Goal: Information Seeking & Learning: Check status

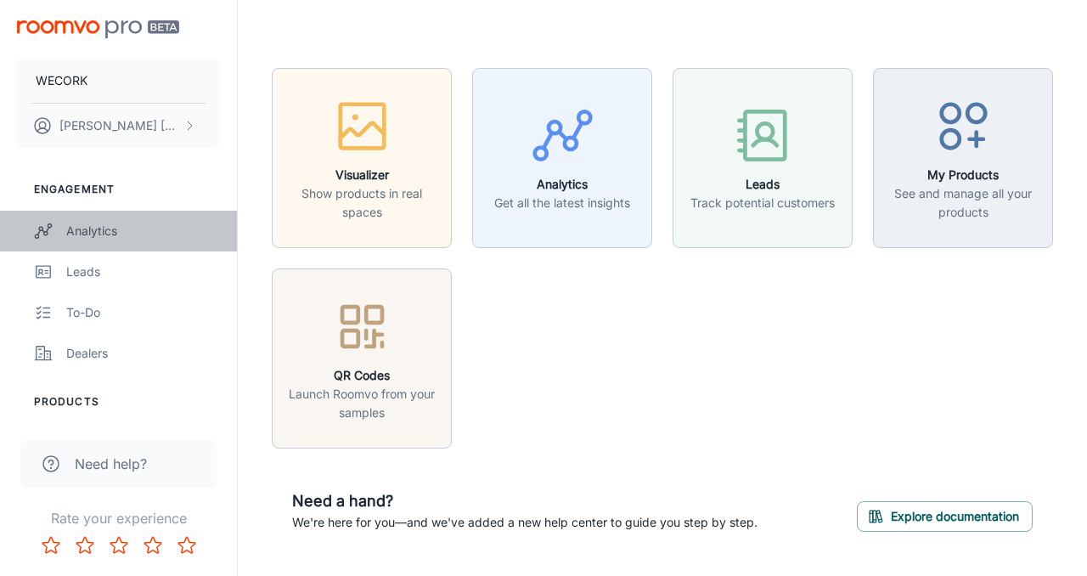
click at [87, 230] on div "Analytics" at bounding box center [143, 231] width 154 height 19
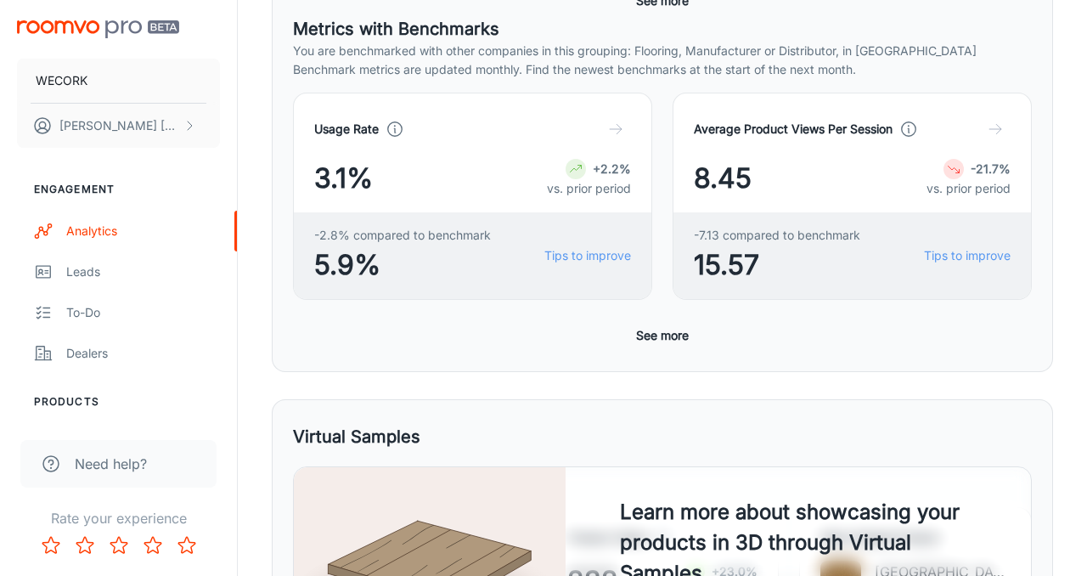
scroll to position [451, 0]
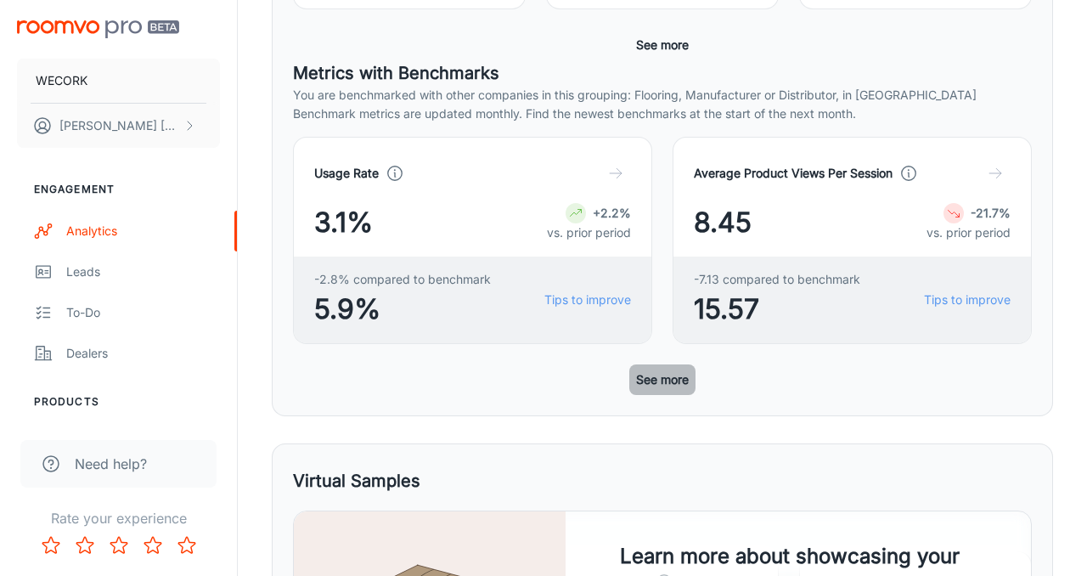
click at [677, 376] on button "See more" at bounding box center [662, 379] width 66 height 31
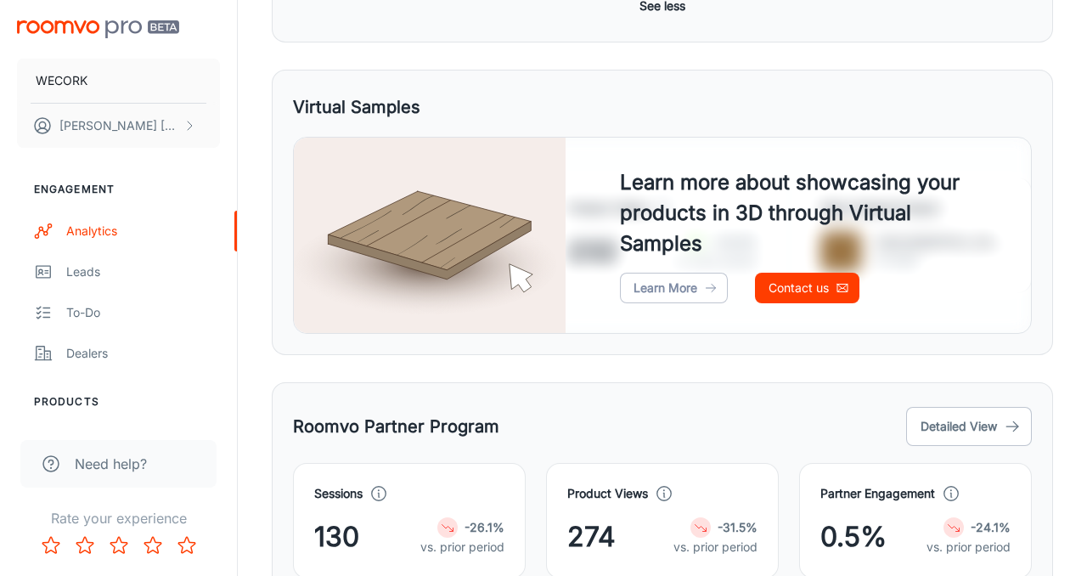
scroll to position [1599, 0]
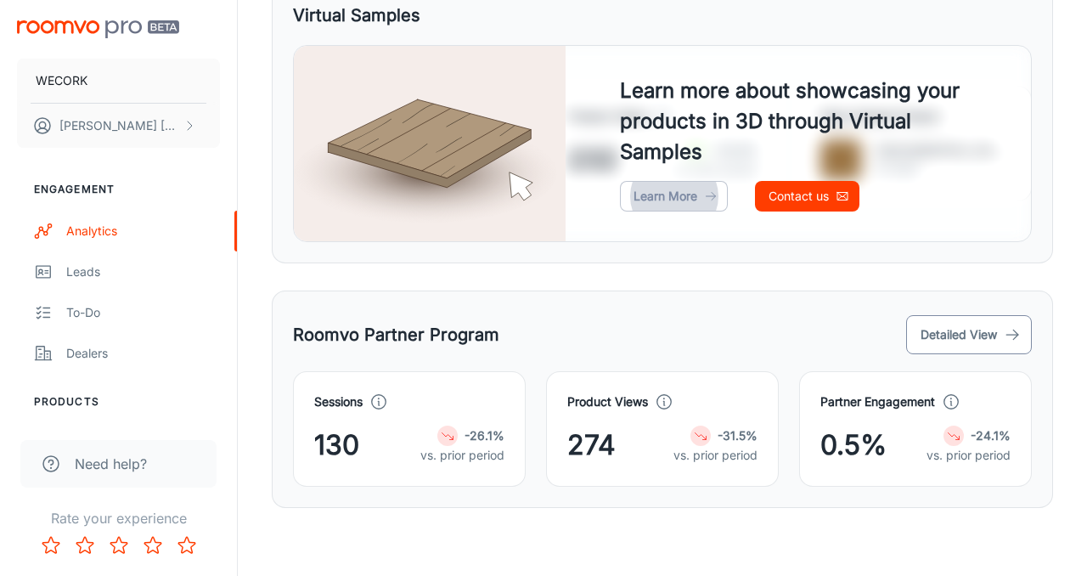
click at [953, 336] on button "Detailed View" at bounding box center [969, 334] width 126 height 39
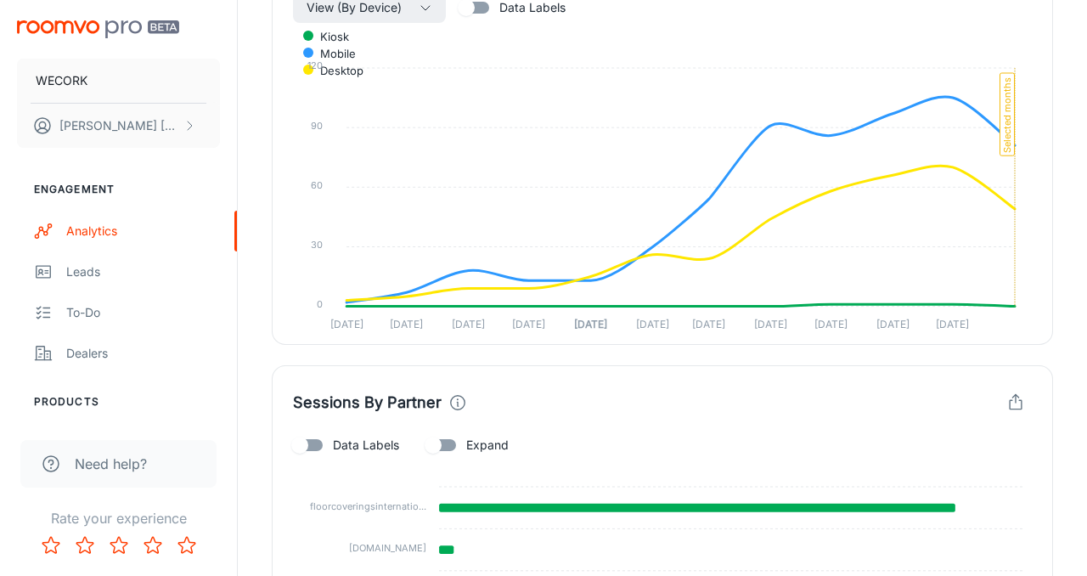
scroll to position [358, 0]
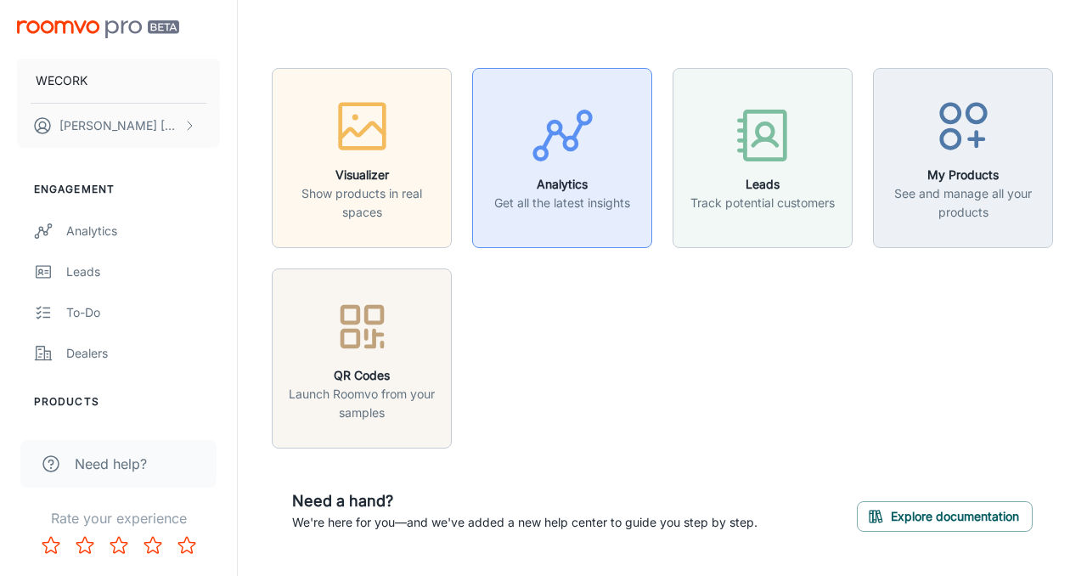
click at [576, 161] on icon "button" at bounding box center [563, 136] width 64 height 64
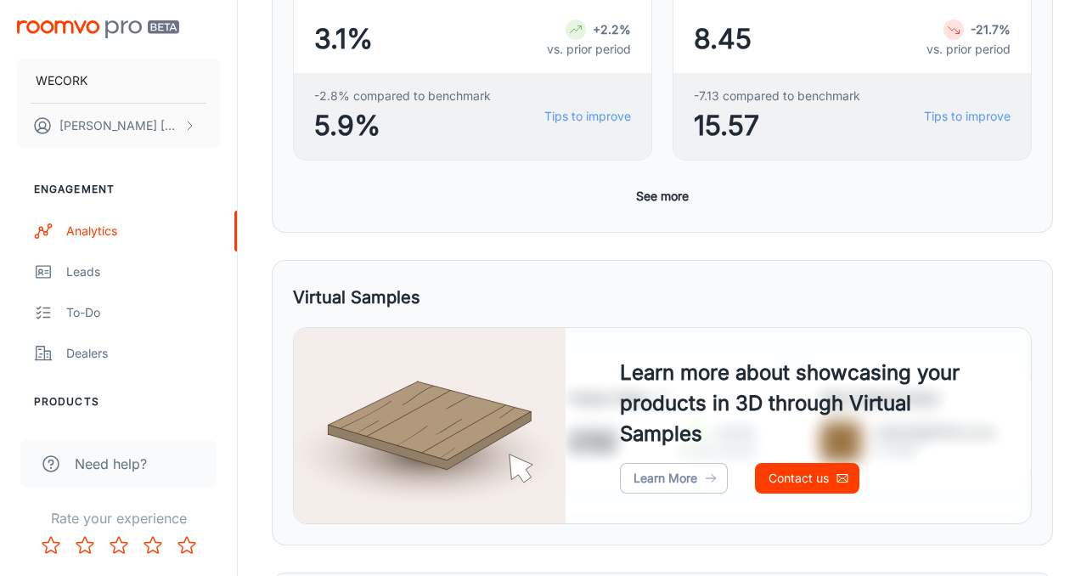
scroll to position [640, 0]
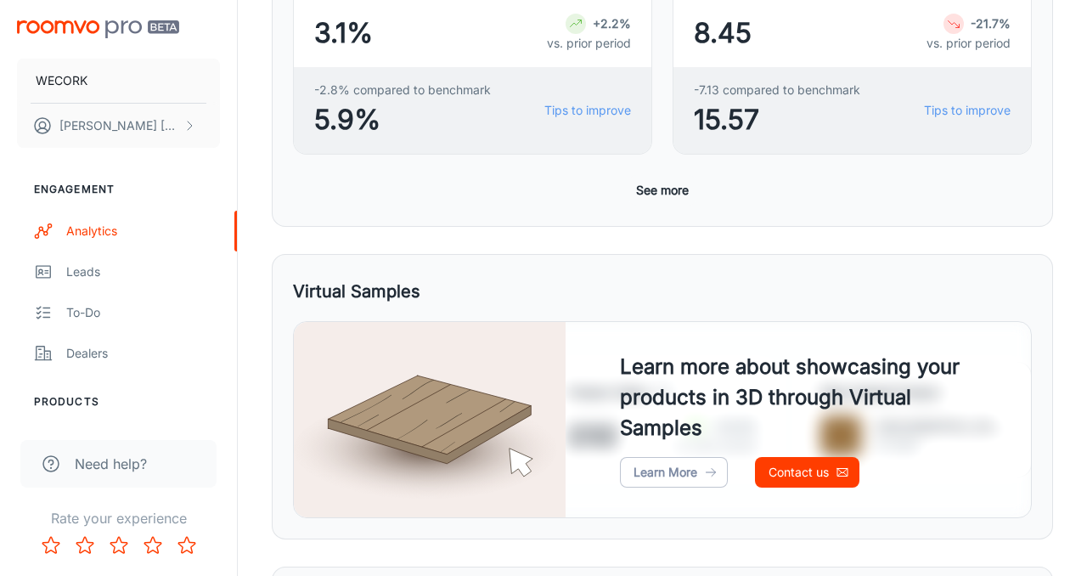
click at [671, 189] on button "See more" at bounding box center [662, 190] width 66 height 31
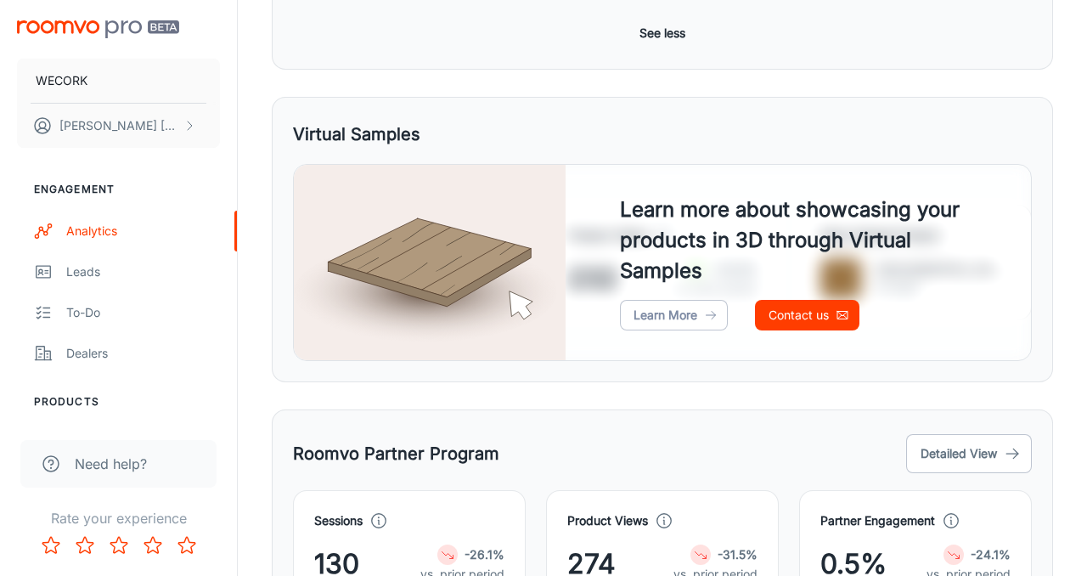
scroll to position [1599, 0]
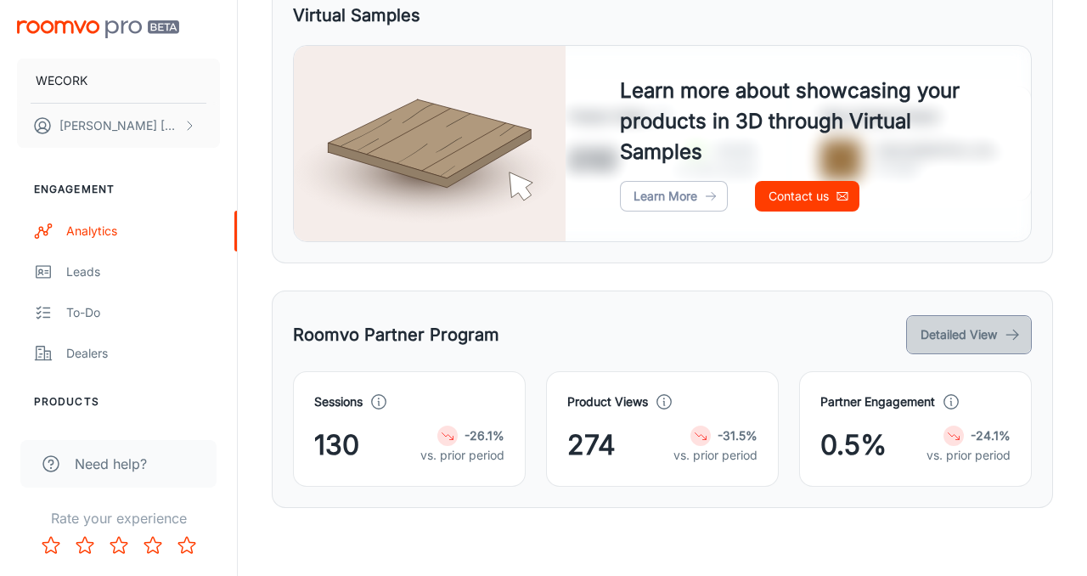
click at [953, 334] on button "Detailed View" at bounding box center [969, 334] width 126 height 39
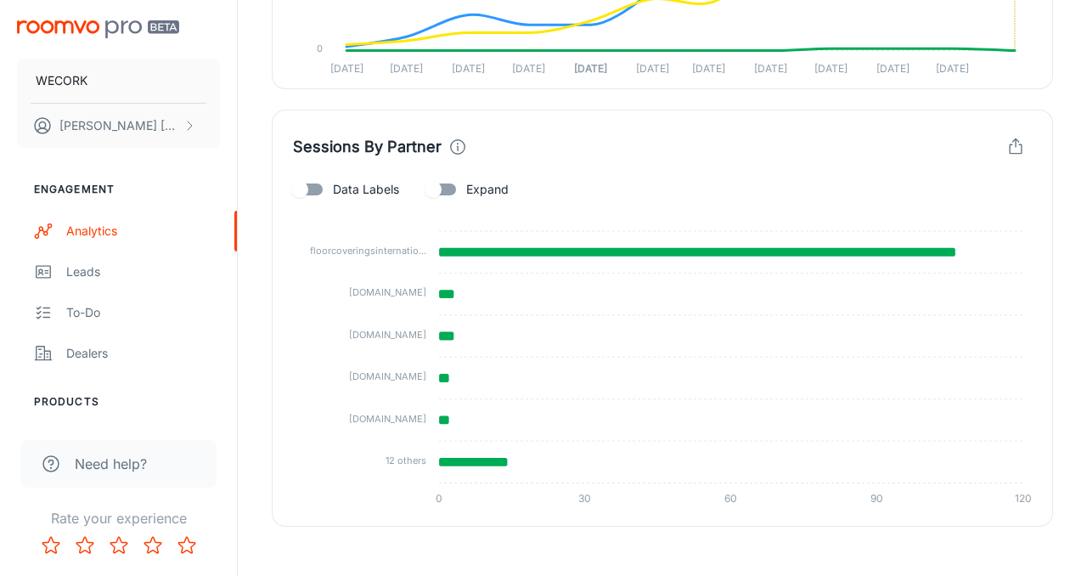
scroll to position [893, 0]
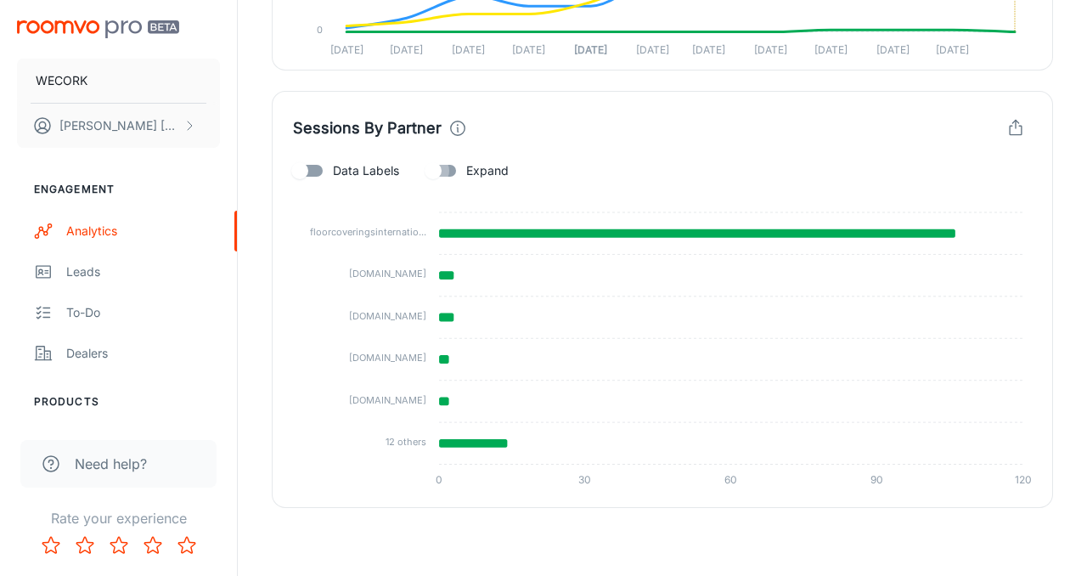
click at [434, 172] on input "Expand" at bounding box center [433, 171] width 97 height 32
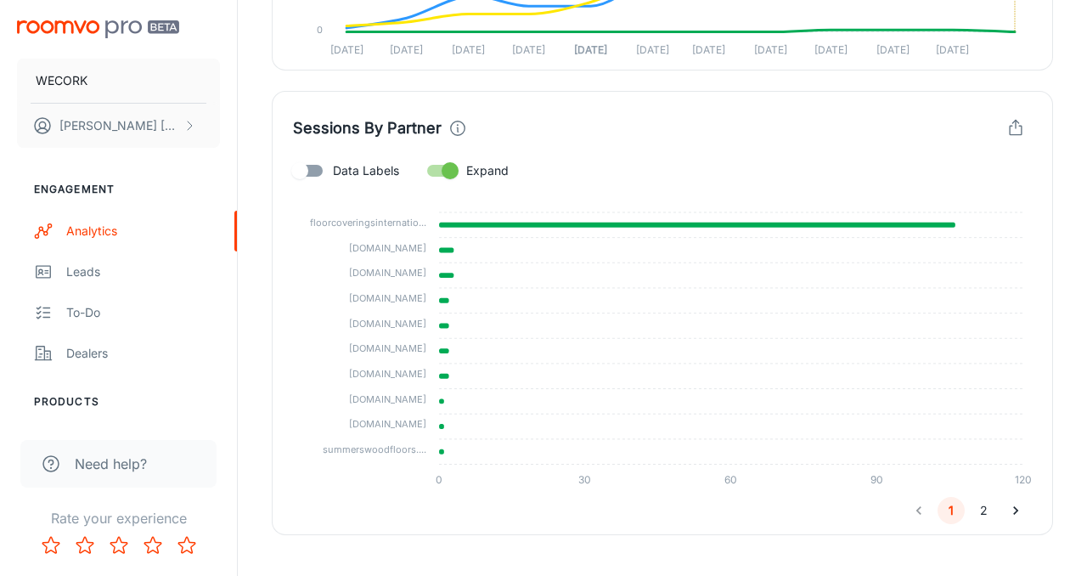
click at [434, 172] on input "Expand" at bounding box center [450, 171] width 97 height 32
checkbox input "false"
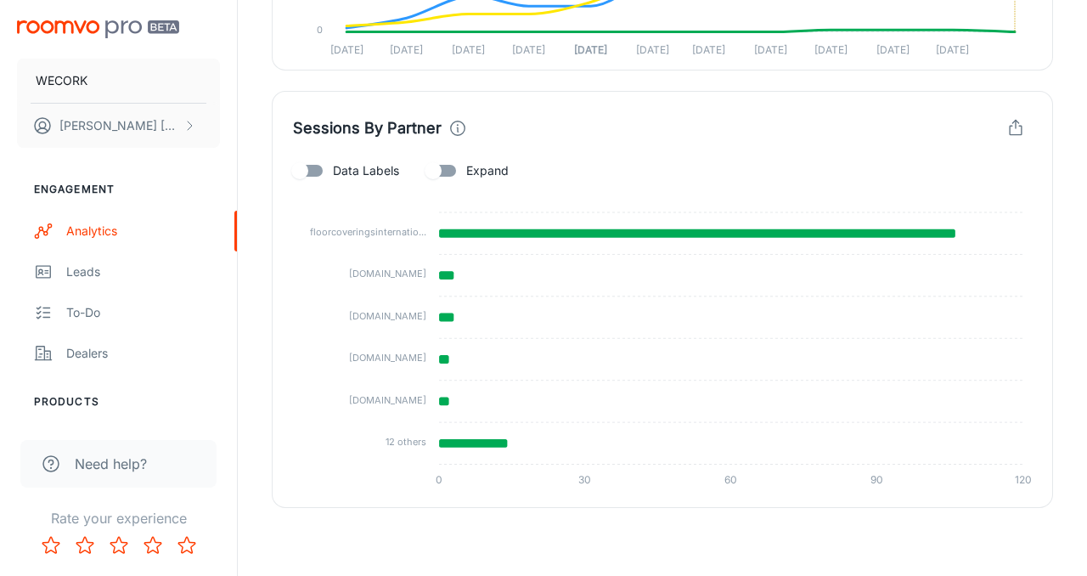
click at [304, 172] on input "Data Labels" at bounding box center [299, 171] width 97 height 32
checkbox input "true"
click at [437, 171] on input "Expand" at bounding box center [433, 171] width 97 height 32
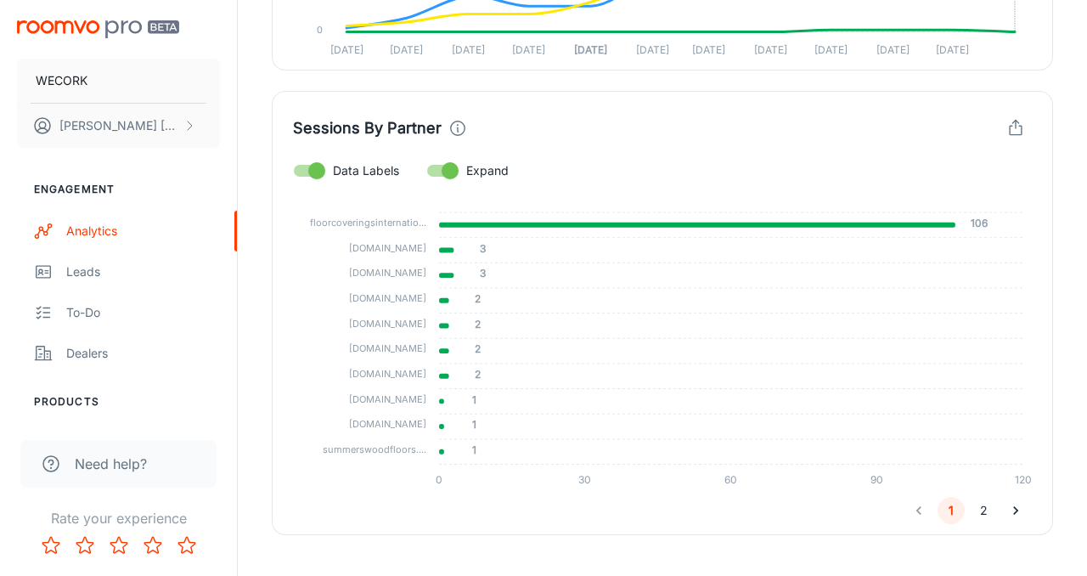
click at [436, 171] on input "Expand" at bounding box center [450, 171] width 97 height 32
checkbox input "false"
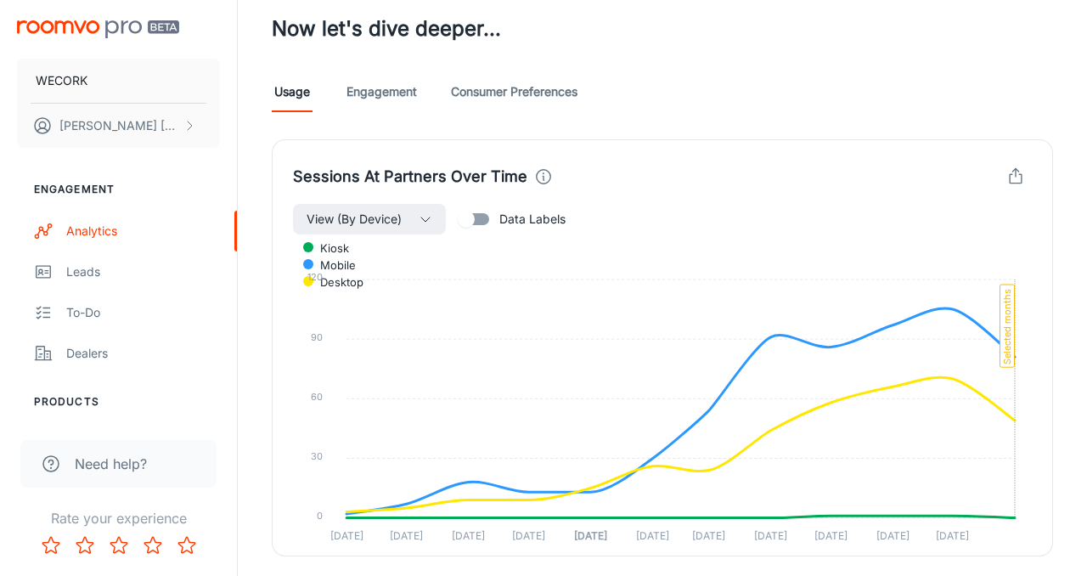
scroll to position [0, 0]
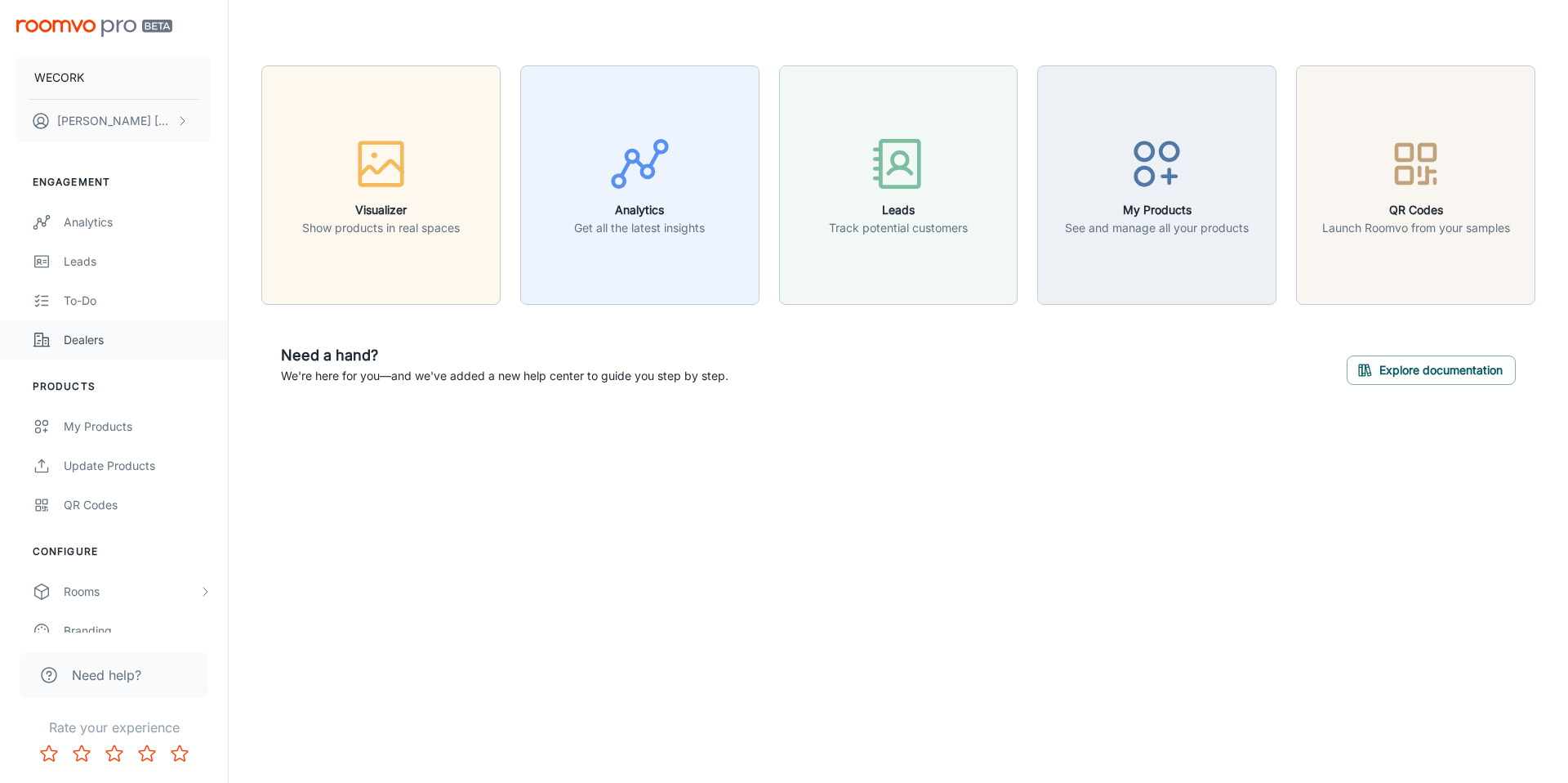
click at [89, 339] on div "Dealers" at bounding box center [137, 340] width 148 height 18
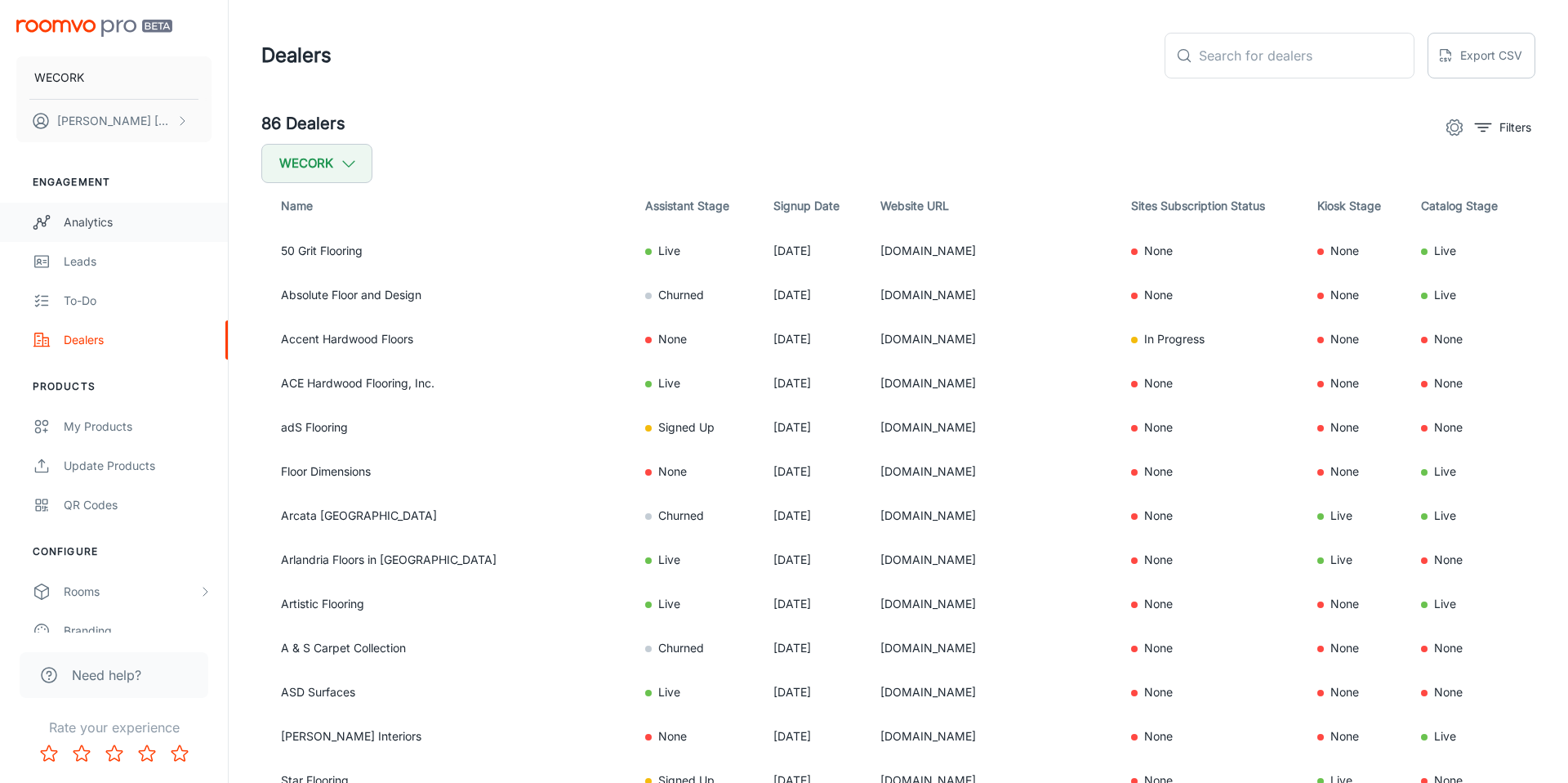
click at [85, 215] on div "Analytics" at bounding box center [137, 222] width 148 height 18
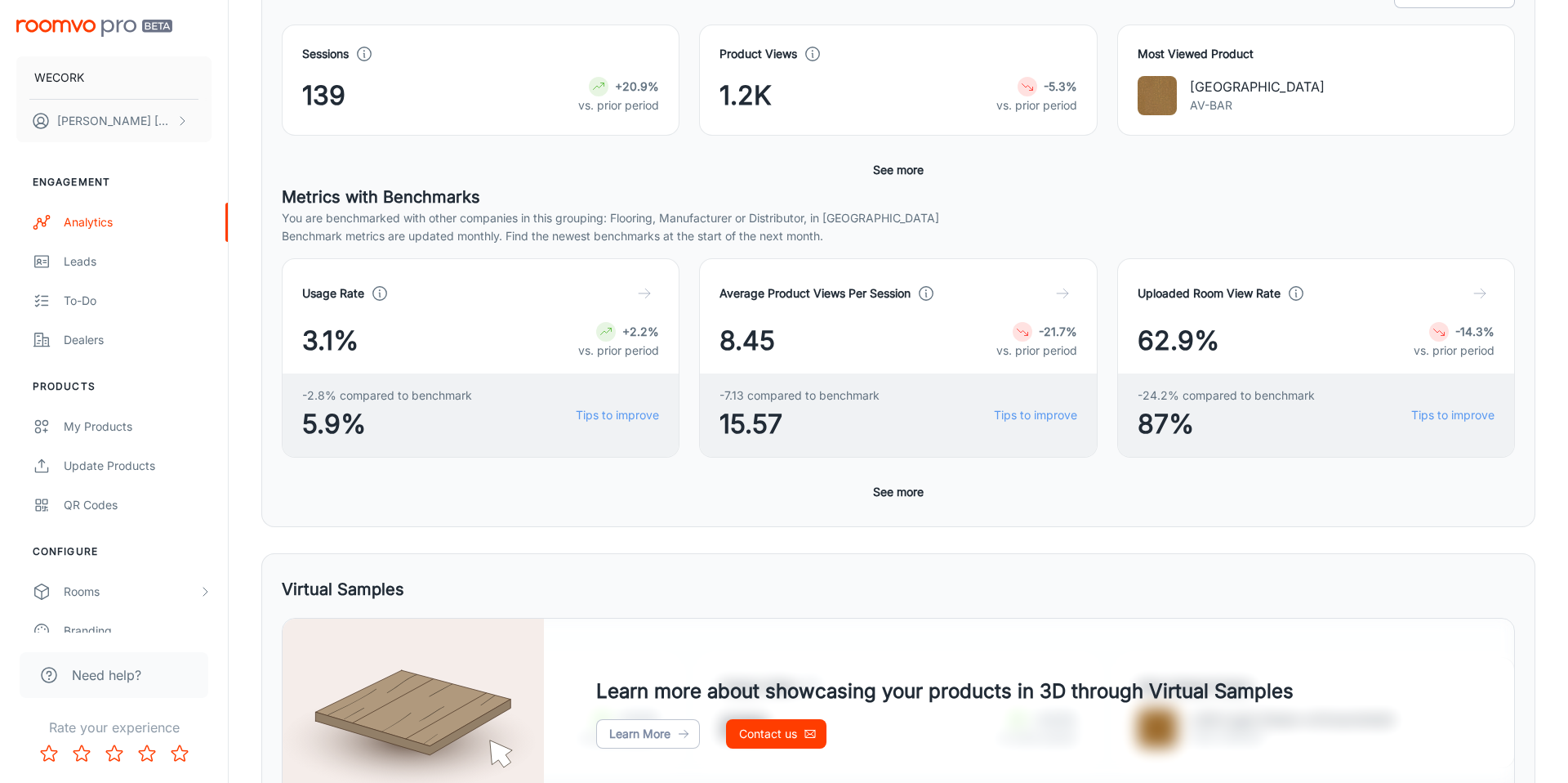
scroll to position [653, 0]
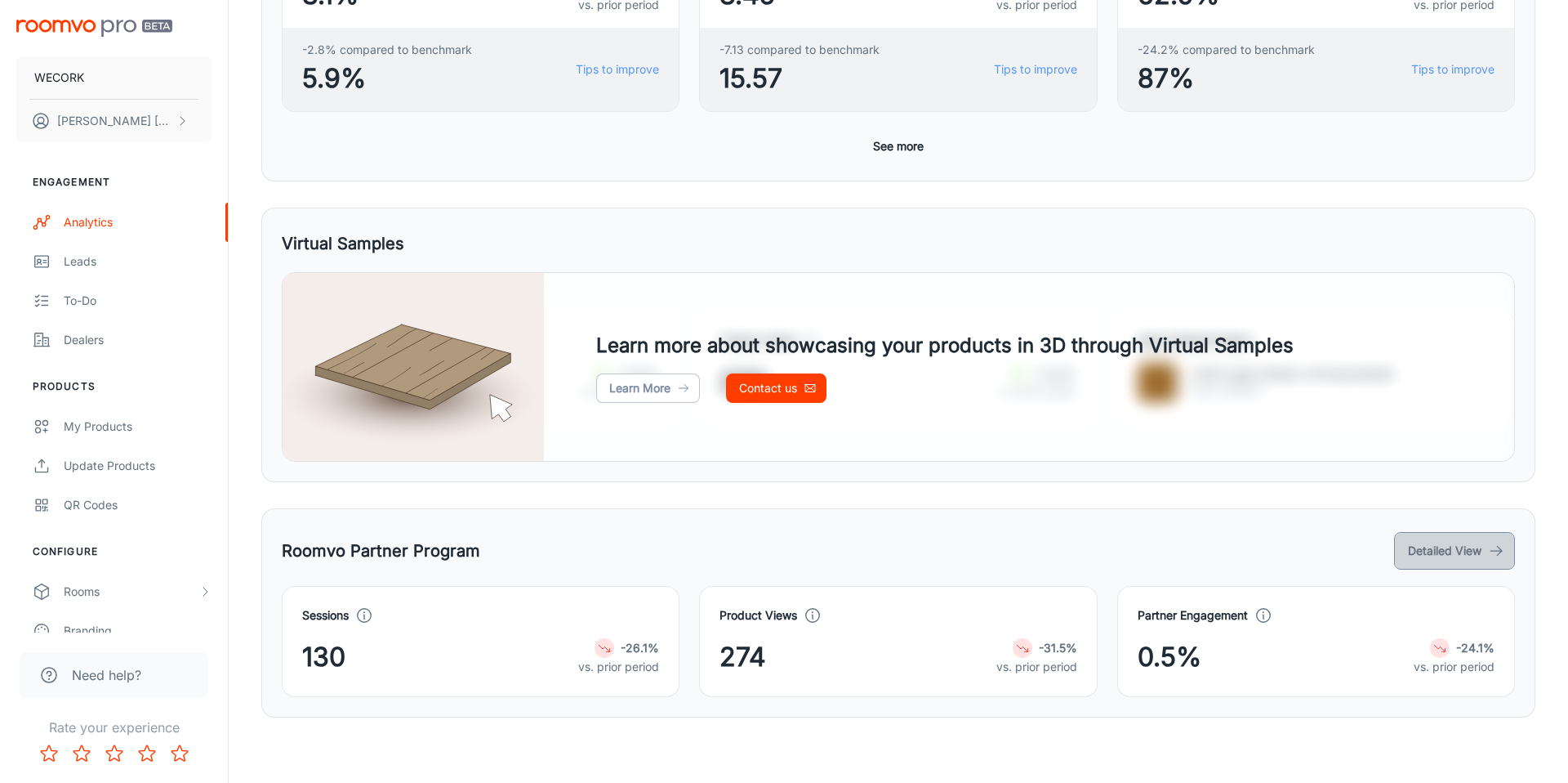
click at [1455, 551] on button "Detailed View" at bounding box center [1455, 550] width 121 height 38
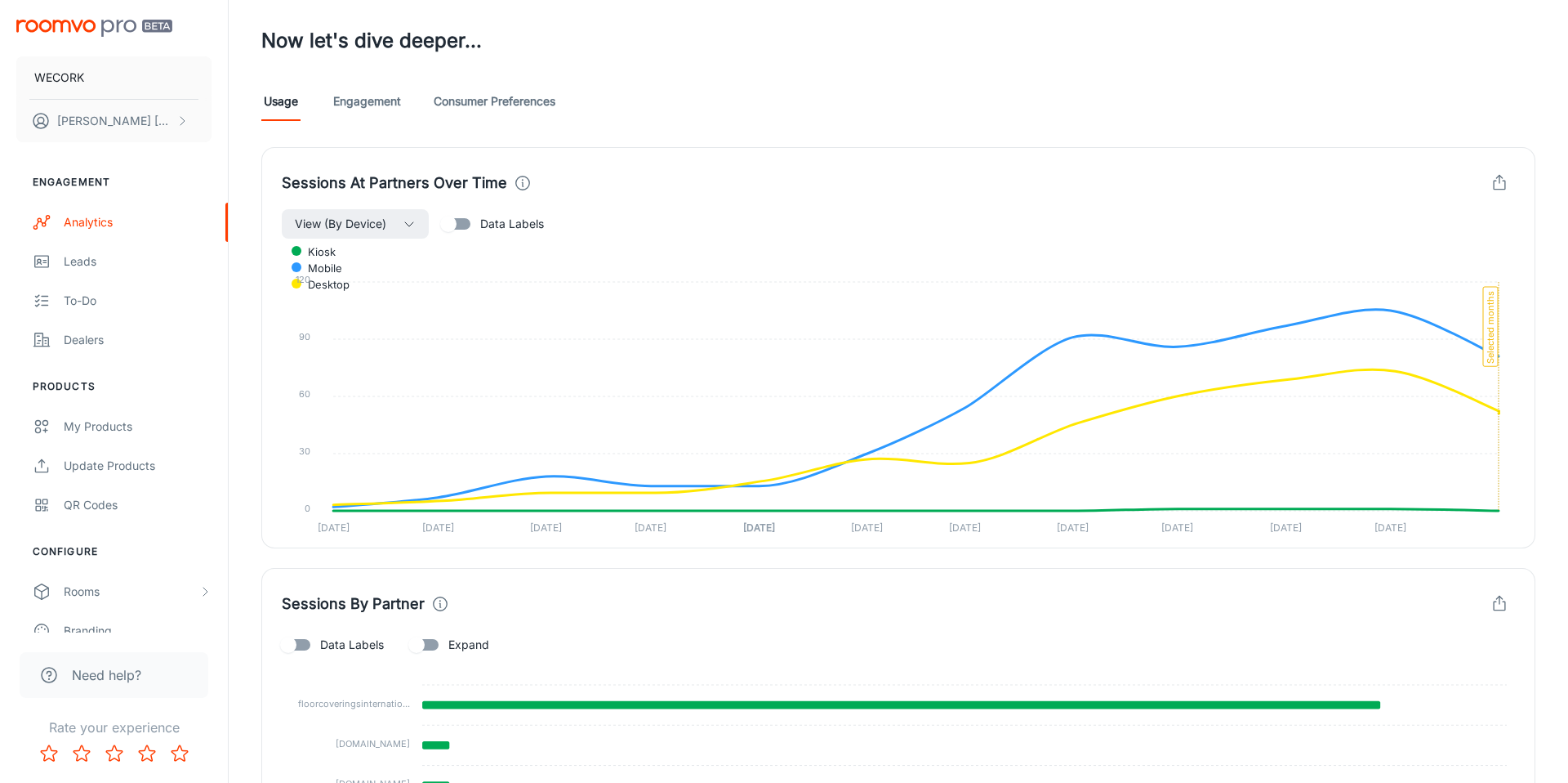
scroll to position [380, 0]
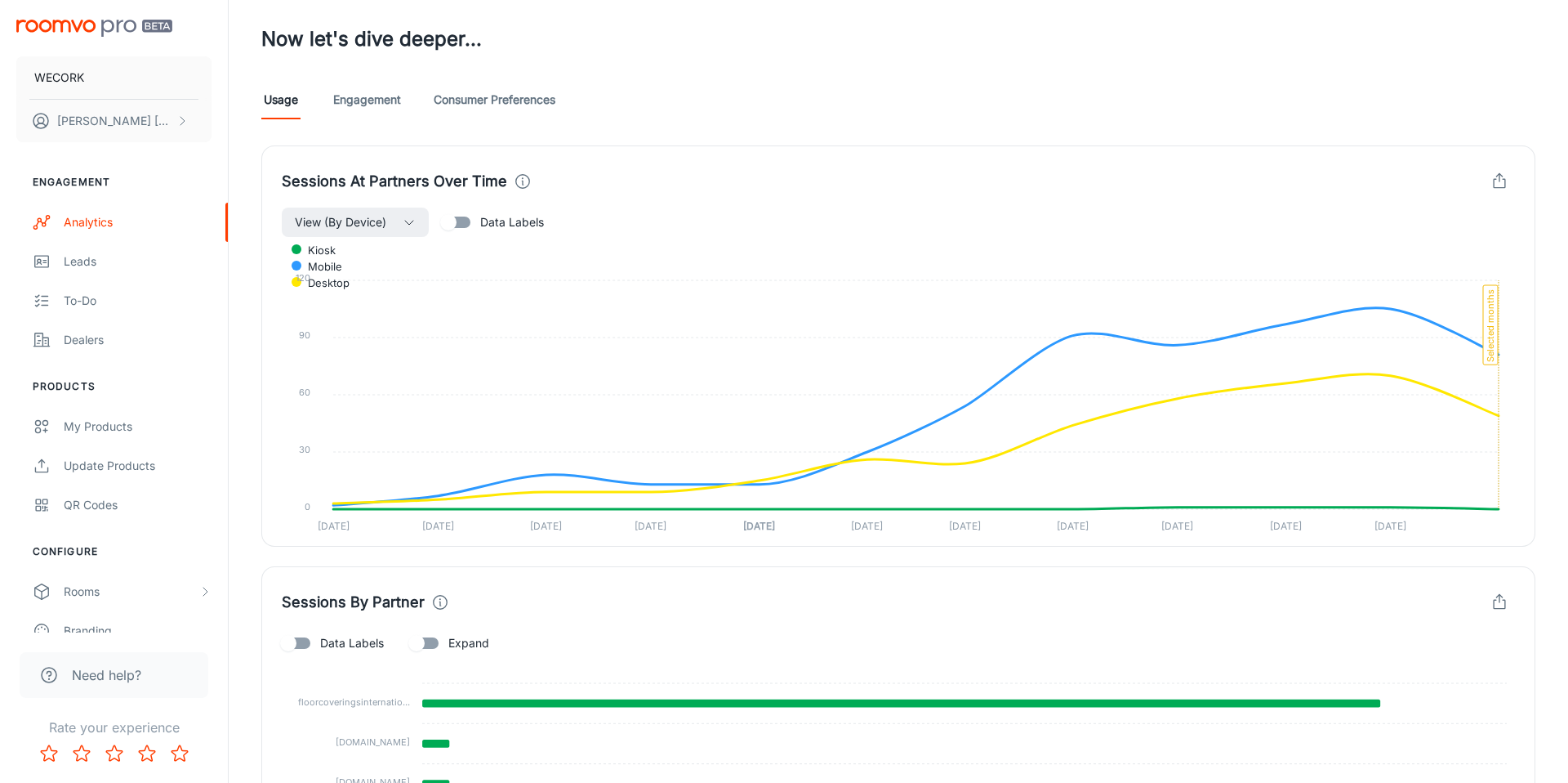
click at [450, 221] on input "Data Labels" at bounding box center [448, 222] width 93 height 31
checkbox input "true"
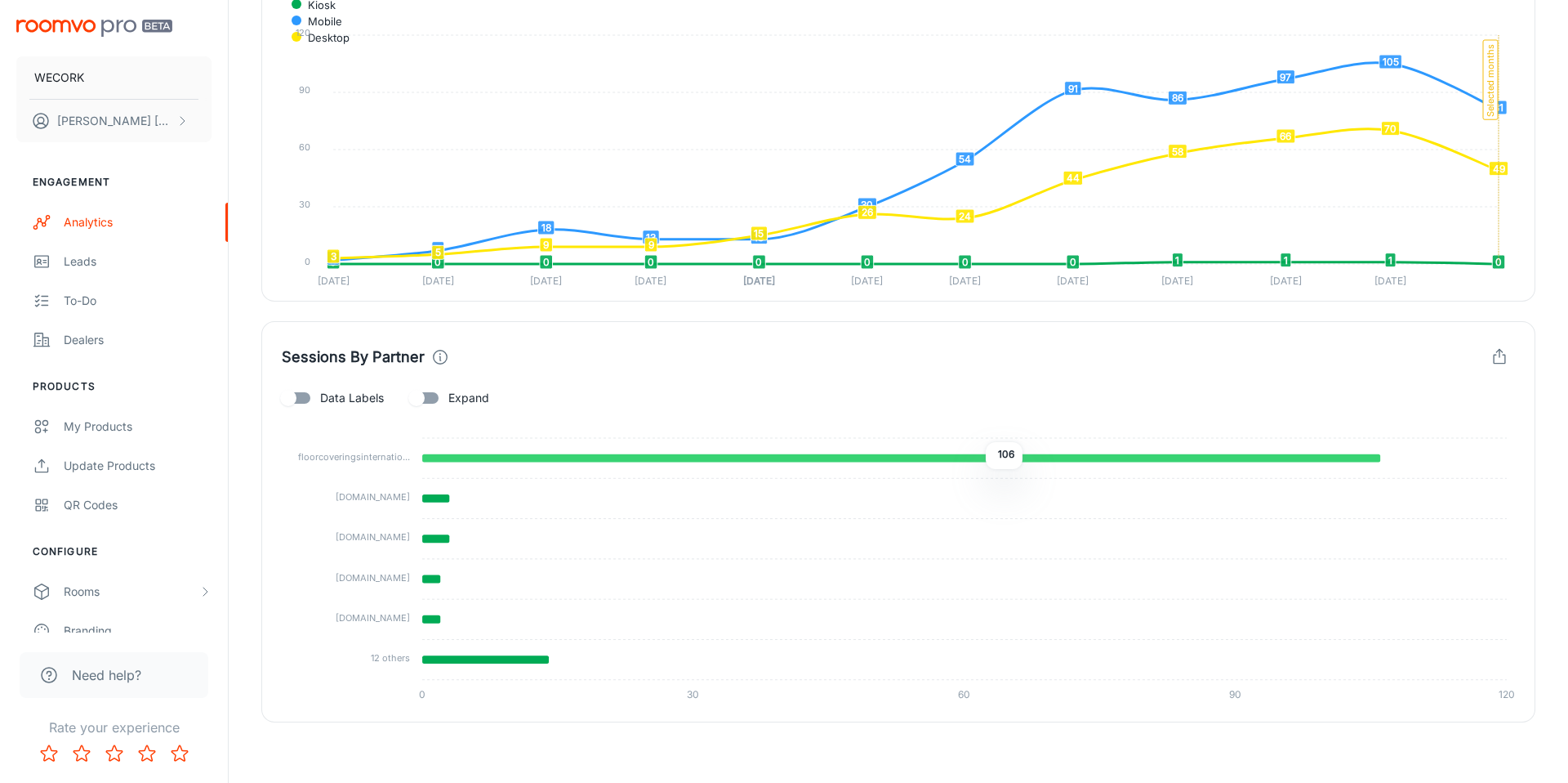
scroll to position [630, 0]
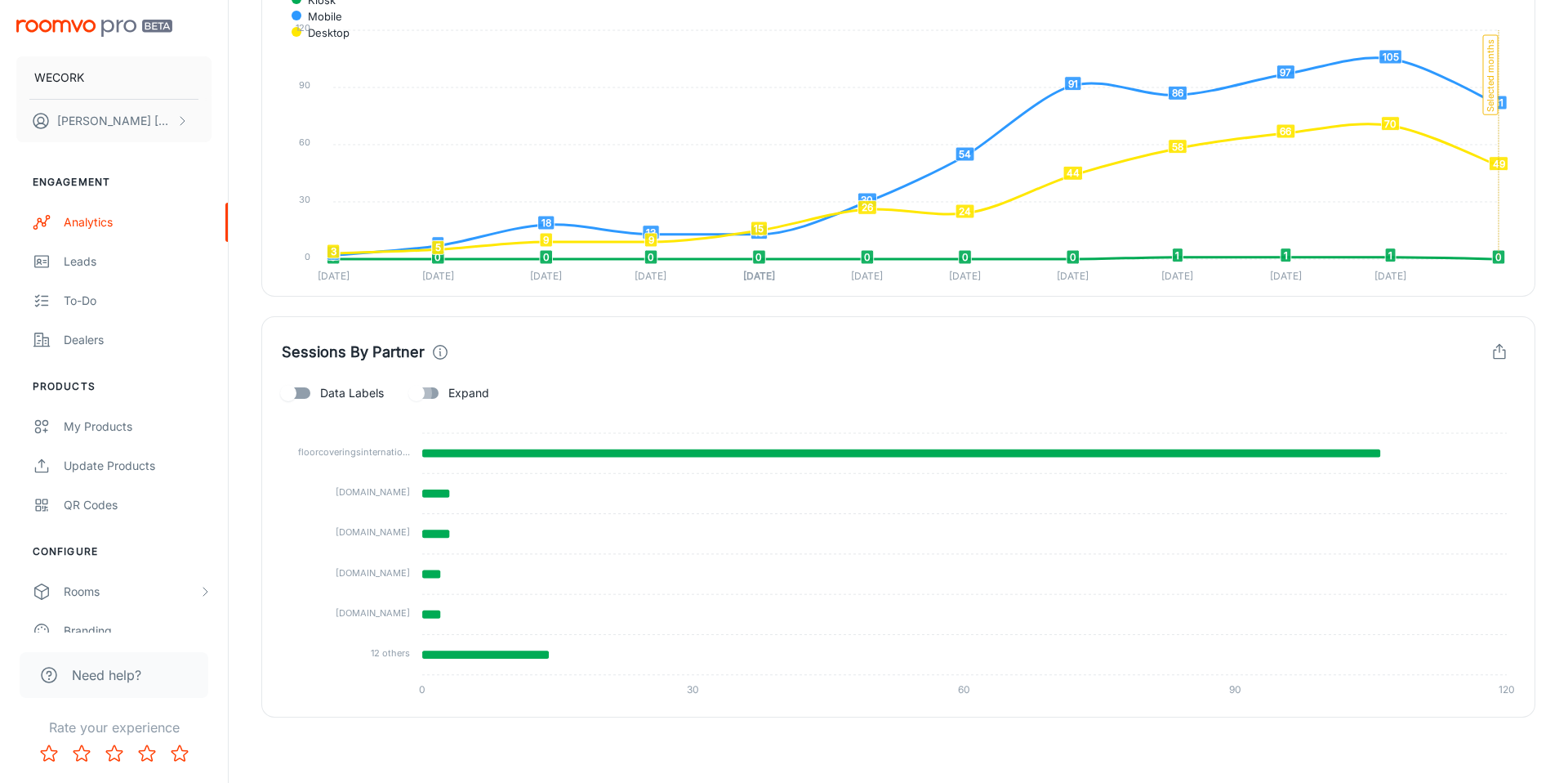
click at [417, 392] on input "Expand" at bounding box center [416, 392] width 93 height 31
checkbox input "true"
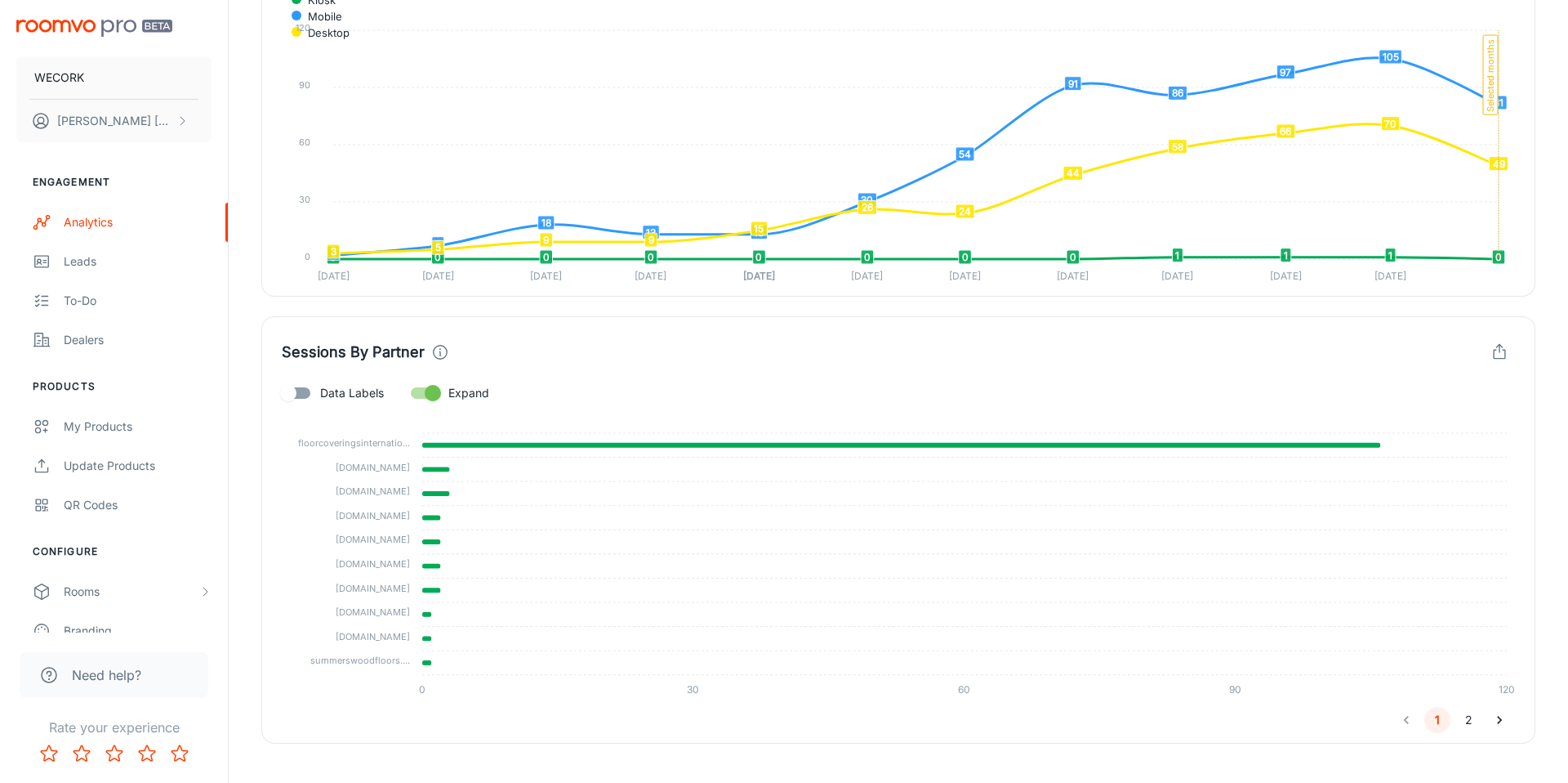
scroll to position [656, 0]
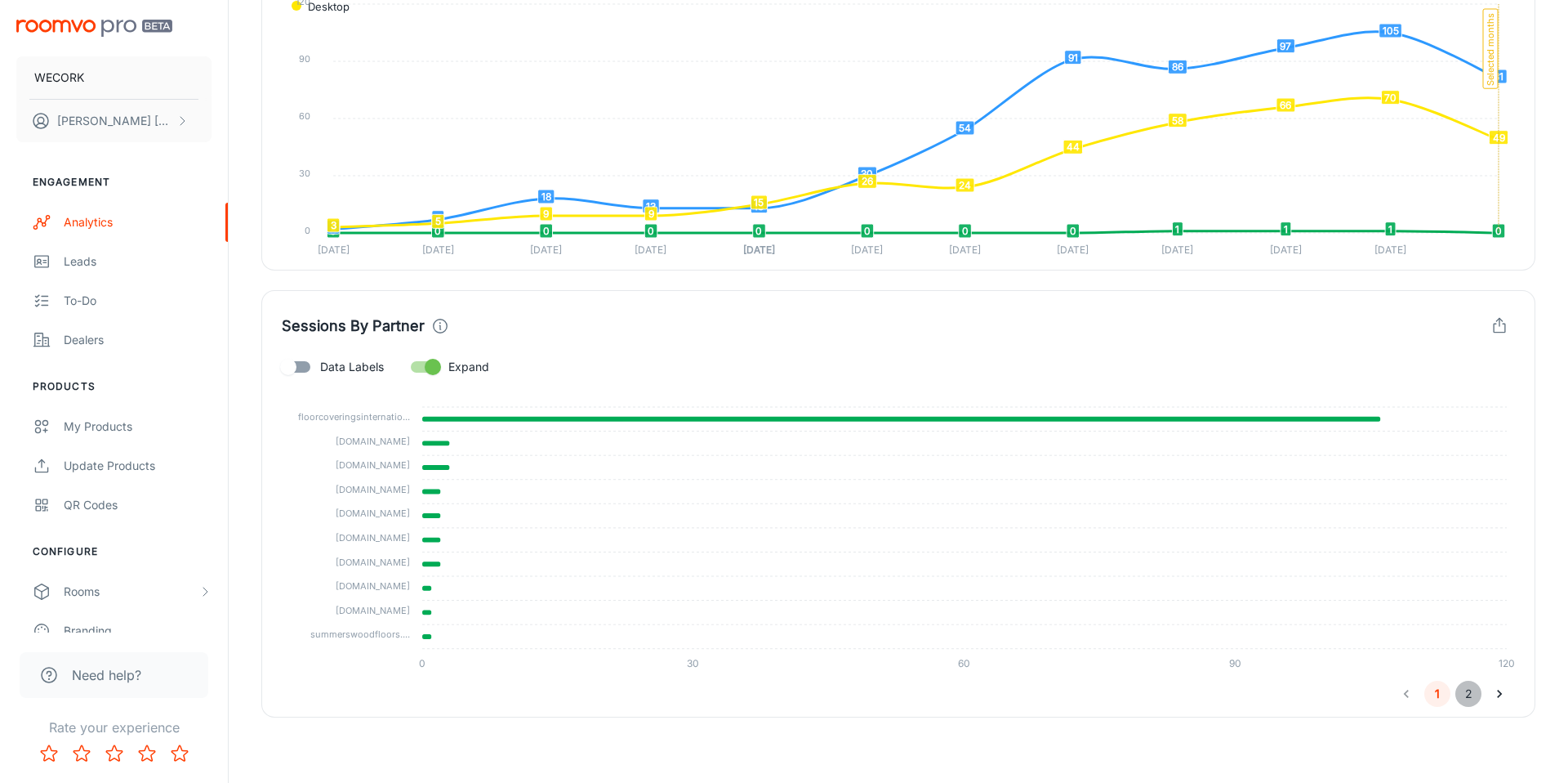
click at [1467, 693] on button "2" at bounding box center [1467, 693] width 26 height 26
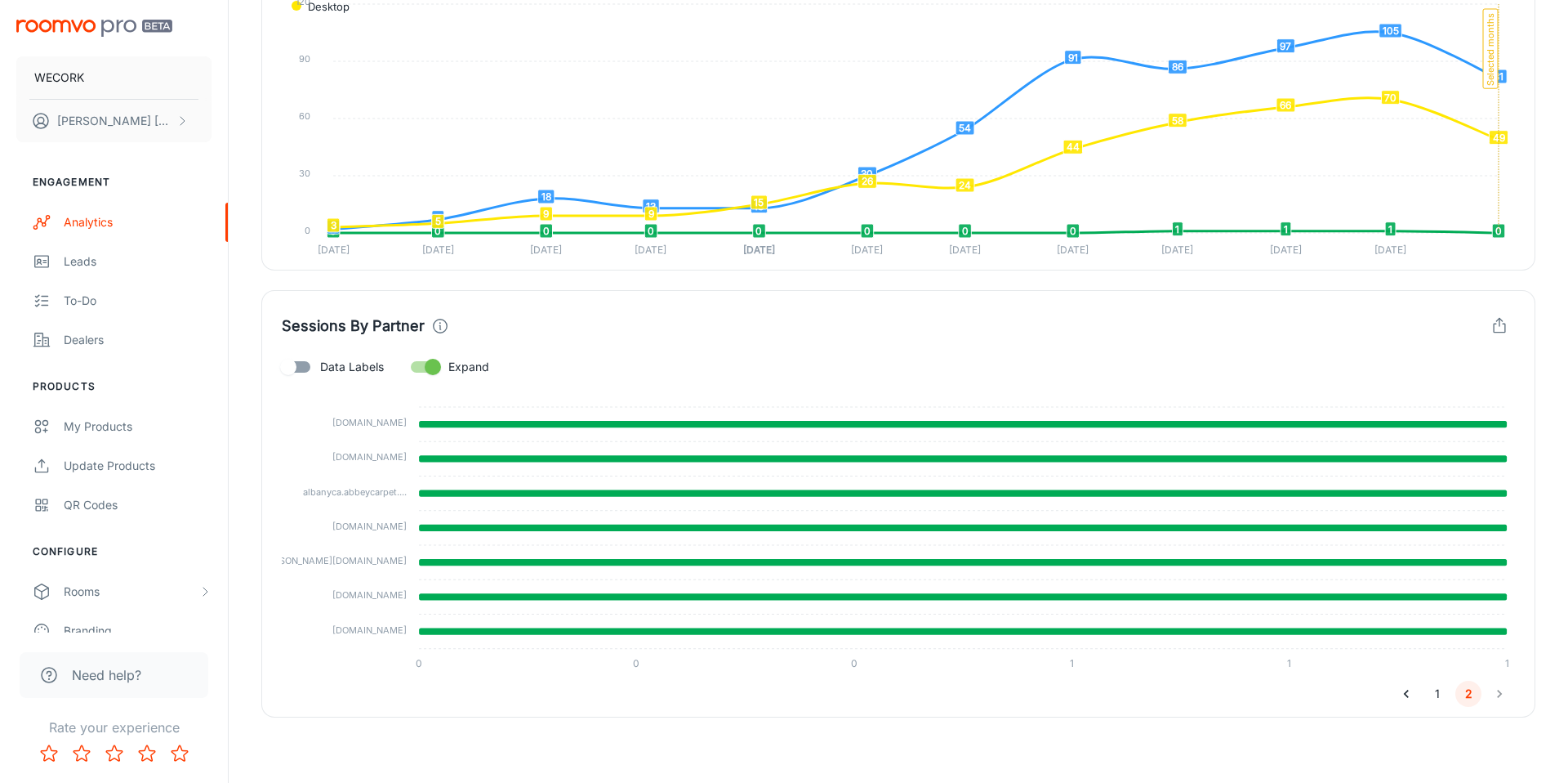
click at [1501, 691] on li "pagination navigation" at bounding box center [1499, 693] width 31 height 26
click at [1435, 695] on button "1" at bounding box center [1436, 693] width 26 height 26
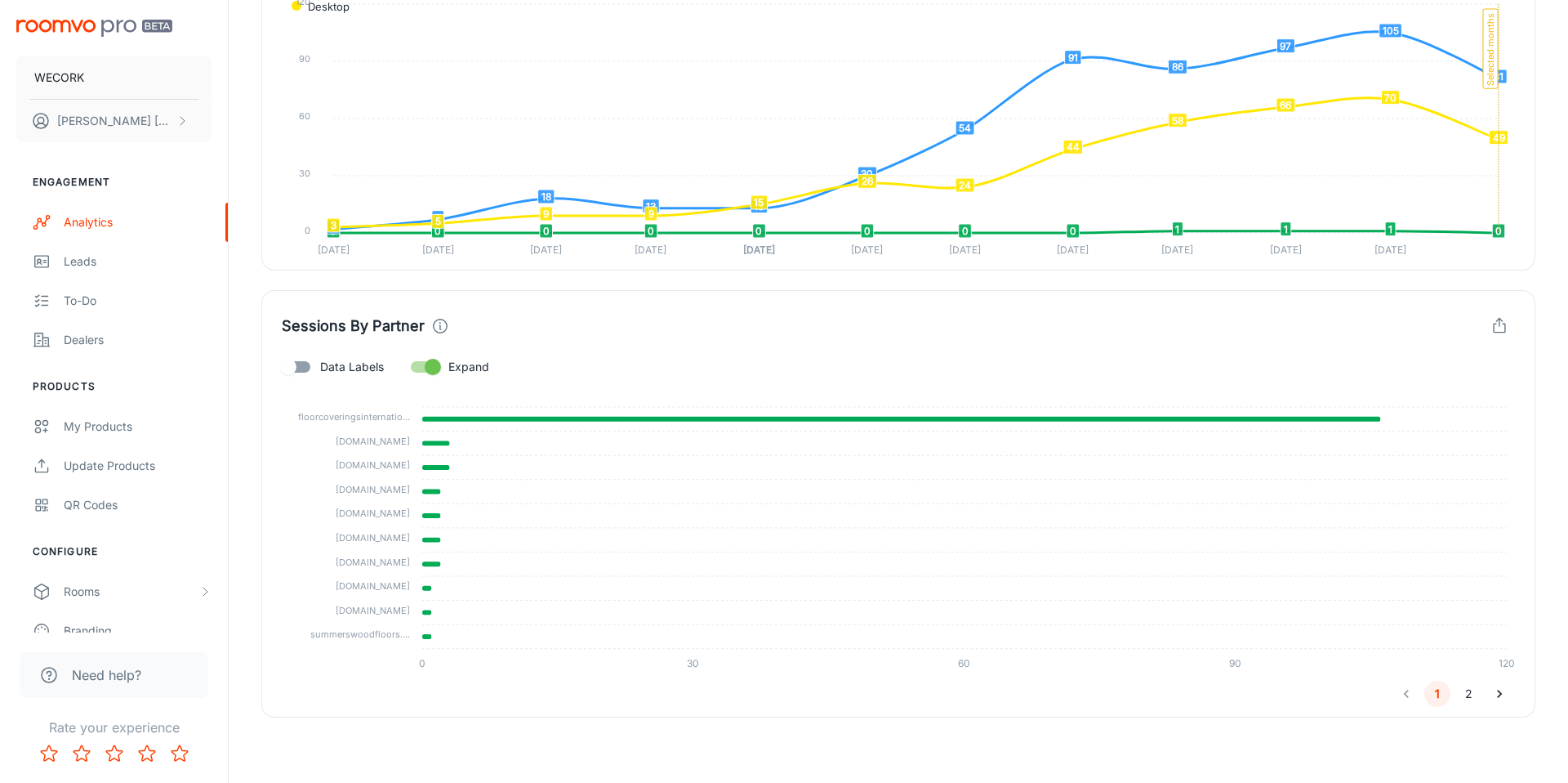
click at [1469, 692] on button "2" at bounding box center [1467, 693] width 26 height 26
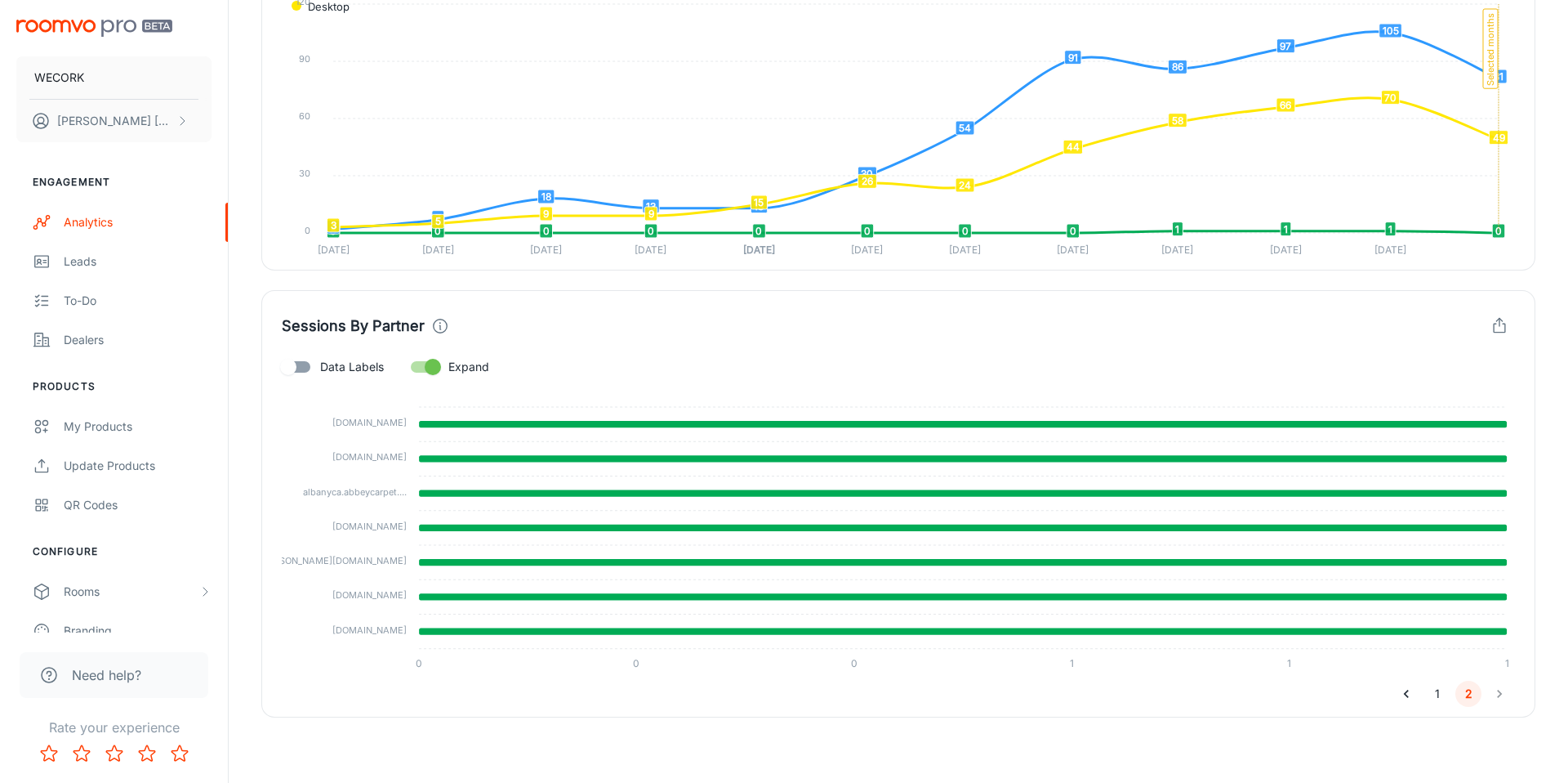
click at [1404, 696] on icon "Go to previous page" at bounding box center [1406, 694] width 16 height 16
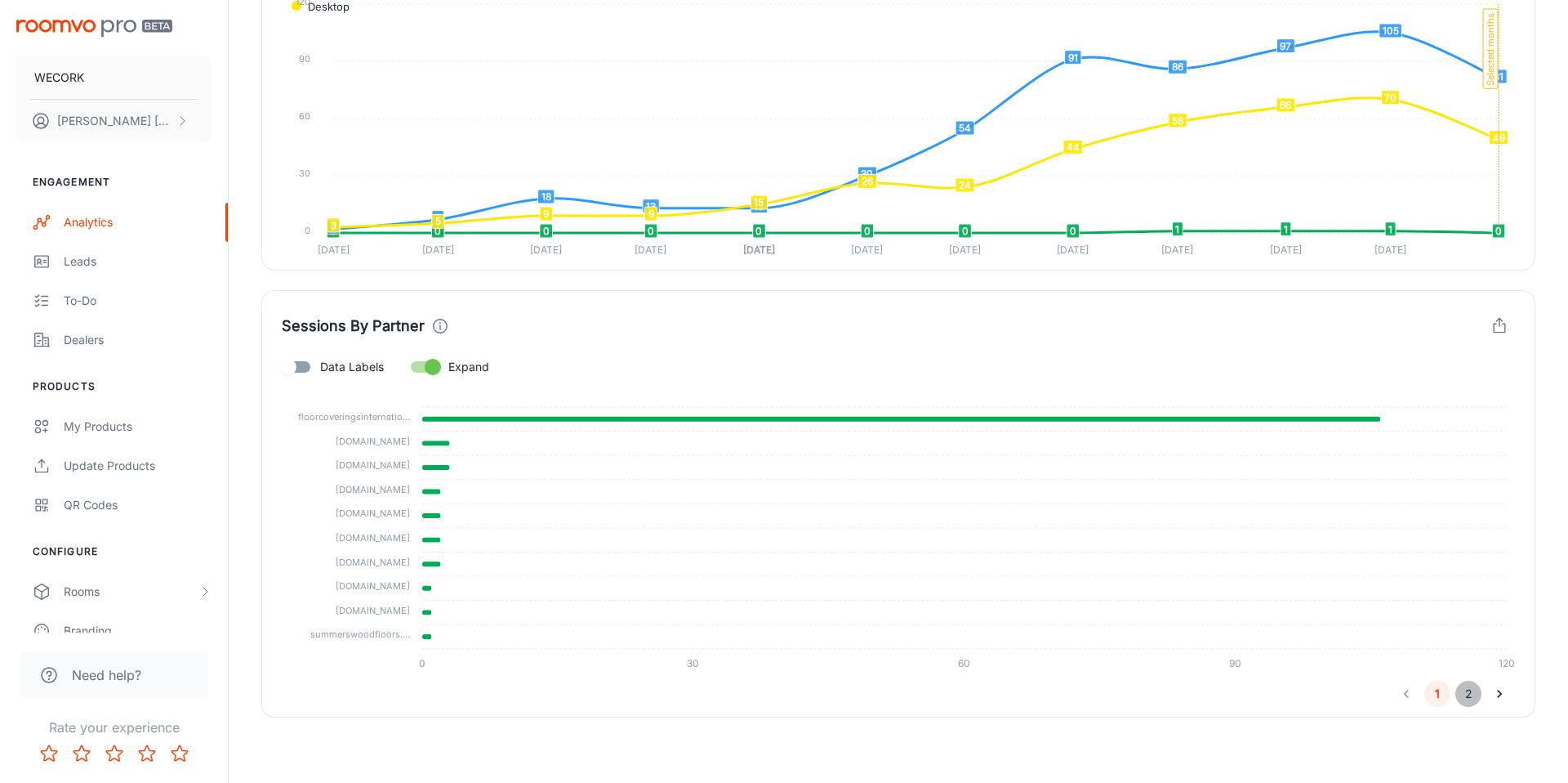
click at [1468, 692] on button "2" at bounding box center [1467, 693] width 26 height 26
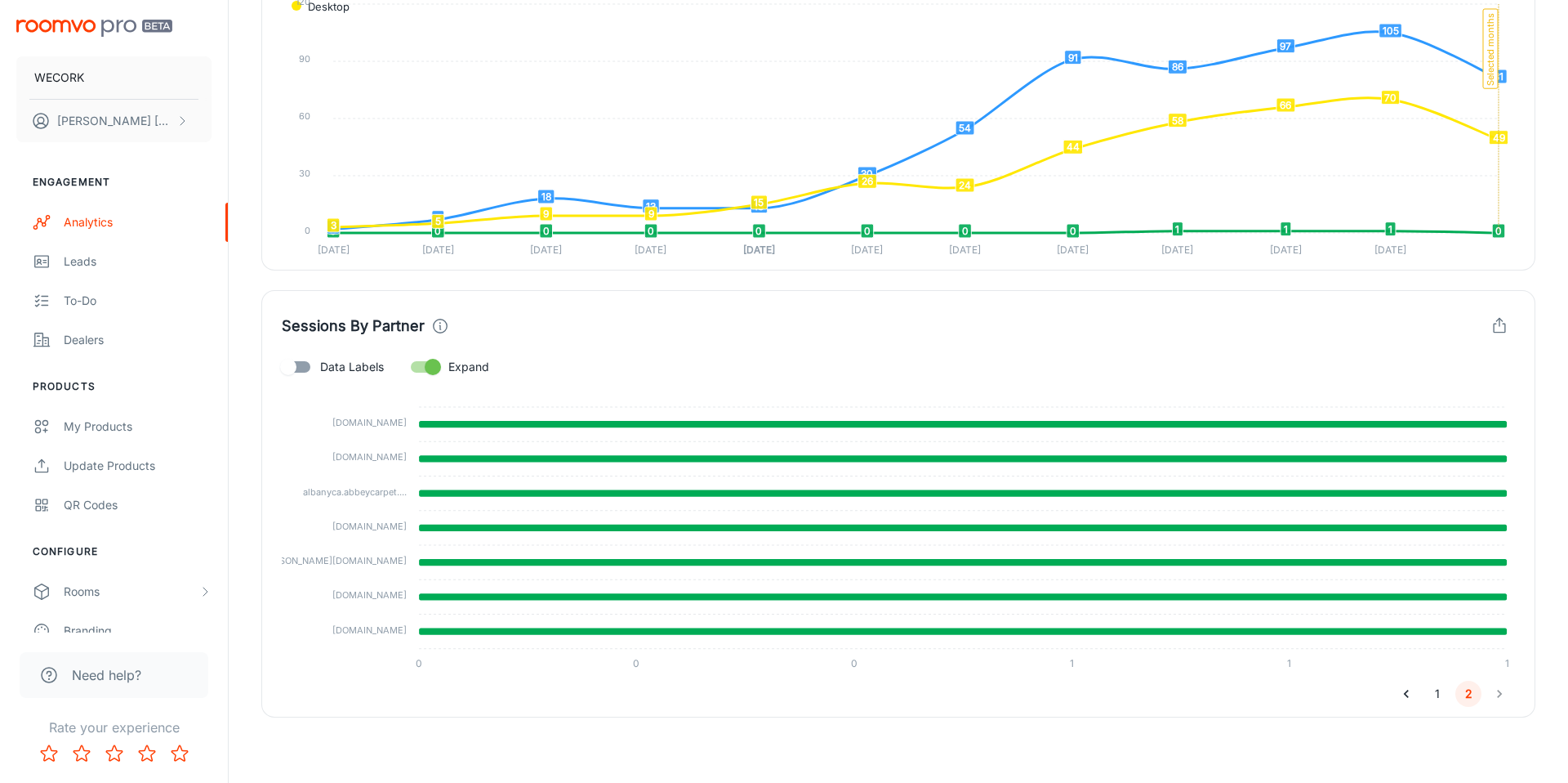
scroll to position [0, 0]
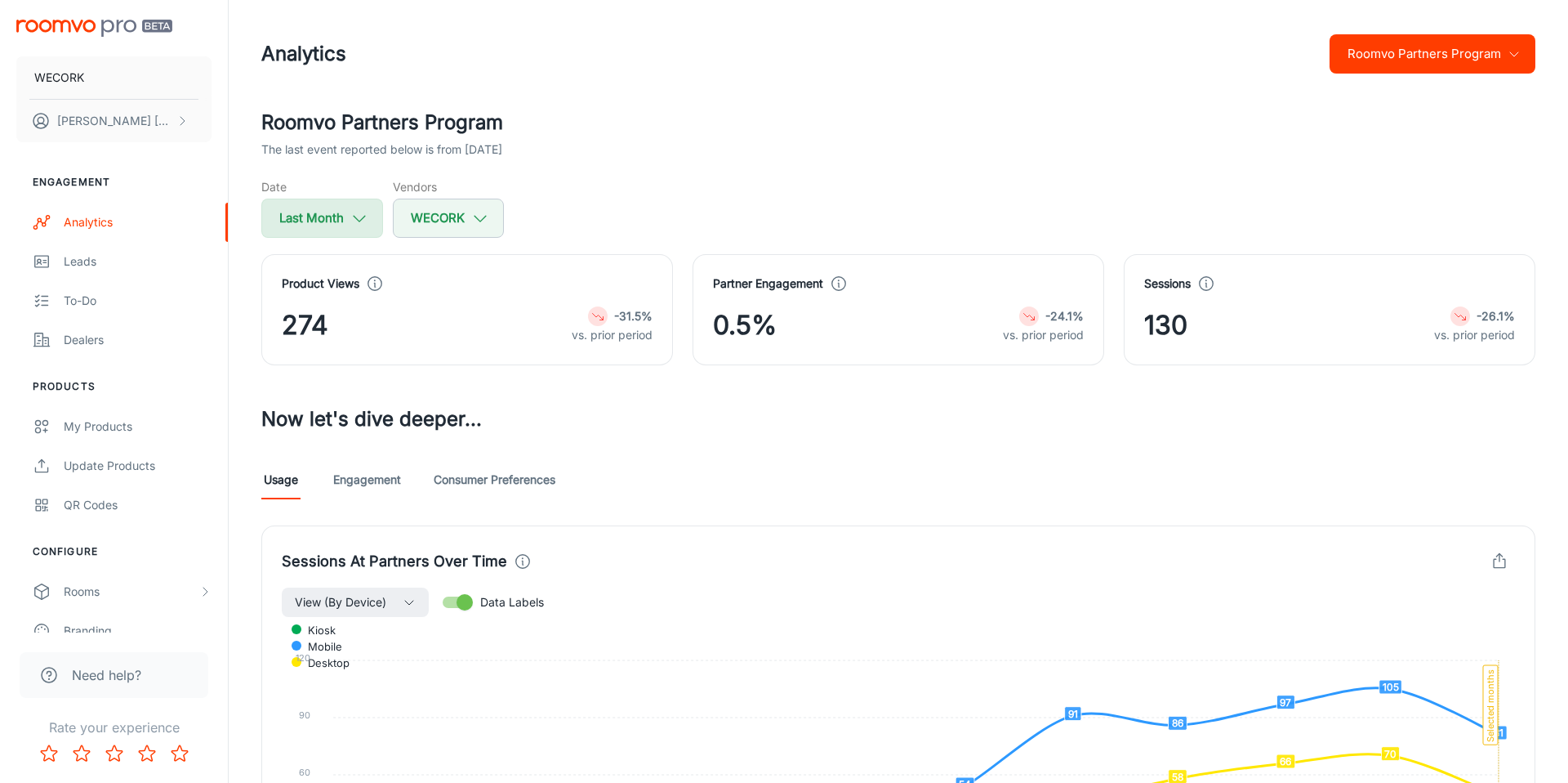
click at [333, 215] on button "Last Month" at bounding box center [322, 217] width 122 height 39
select select "7"
select select "2025"
select select "7"
select select "2025"
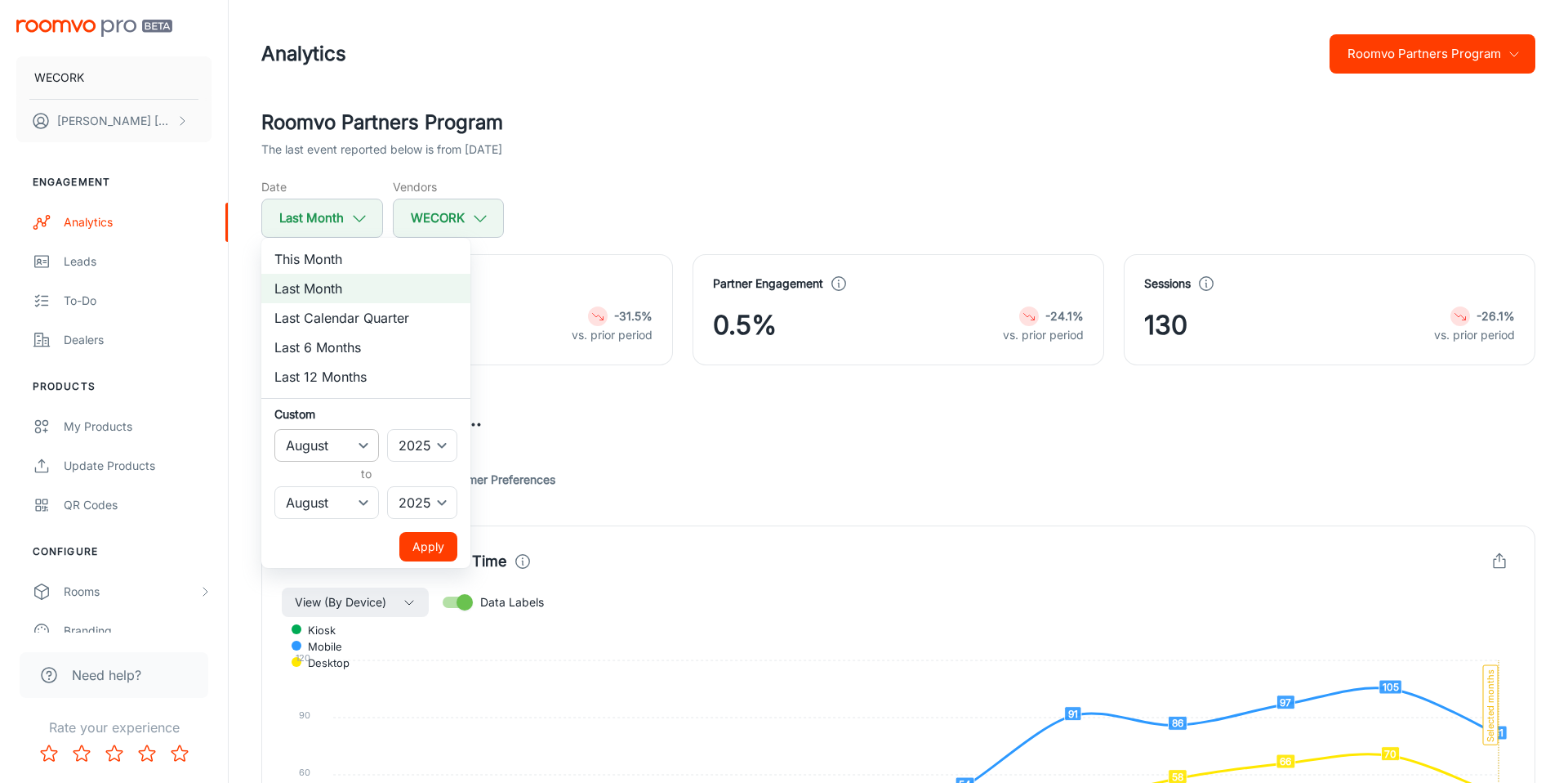
click at [361, 444] on select "January February March April May June July August September October November De…" at bounding box center [326, 445] width 105 height 33
select select "6"
click at [274, 429] on select "January February March April May June July August September October November De…" at bounding box center [326, 445] width 105 height 33
click at [366, 501] on select "January February March April May June July August September October November De…" at bounding box center [326, 502] width 105 height 33
select select "5"
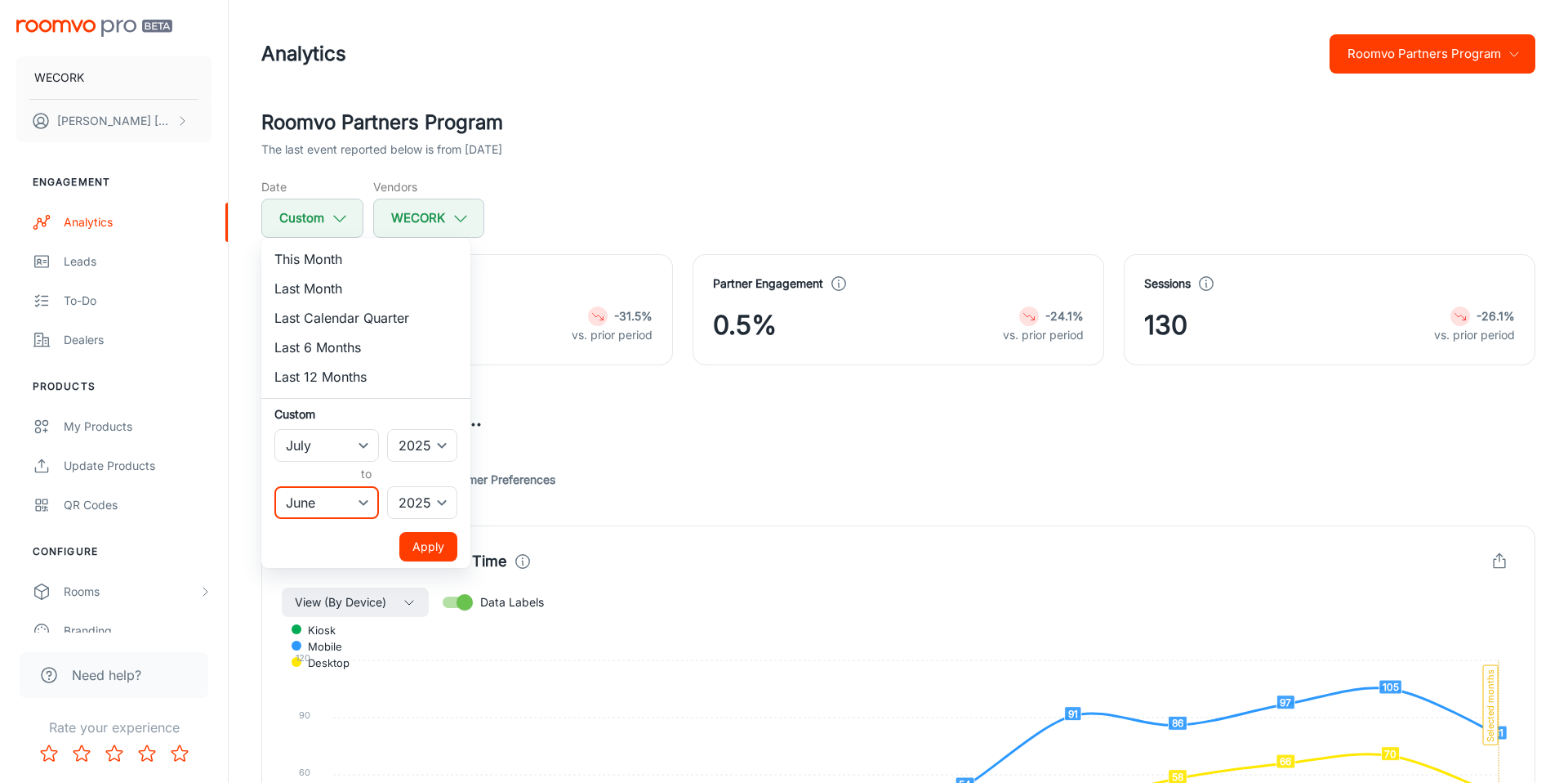
click at [274, 486] on select "January February March April May June July August September October November De…" at bounding box center [326, 502] width 105 height 33
click at [440, 545] on button "Apply" at bounding box center [428, 546] width 58 height 30
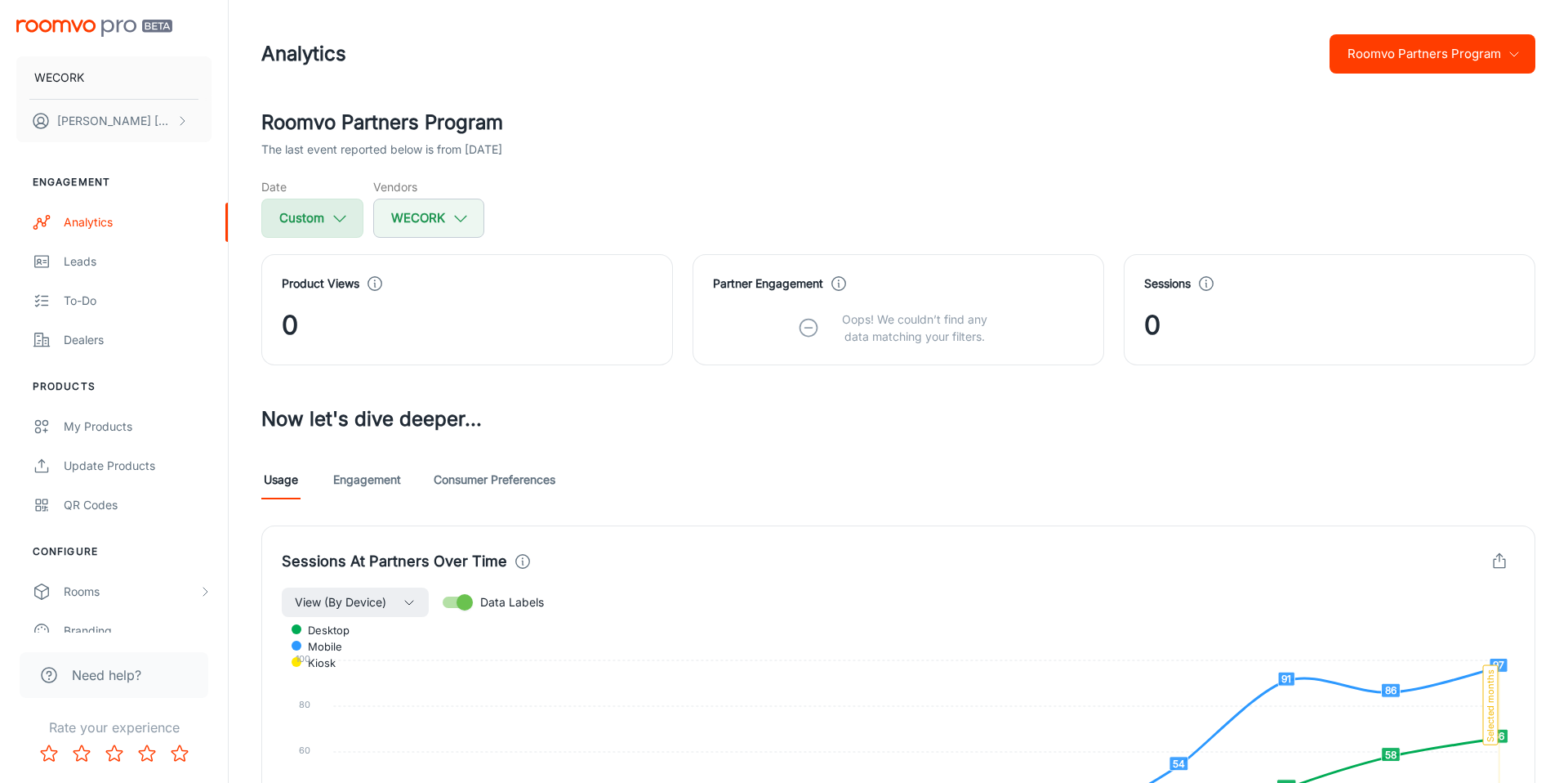
click at [328, 220] on button "Custom" at bounding box center [312, 217] width 102 height 39
select select "6"
select select "2025"
select select "5"
select select "2025"
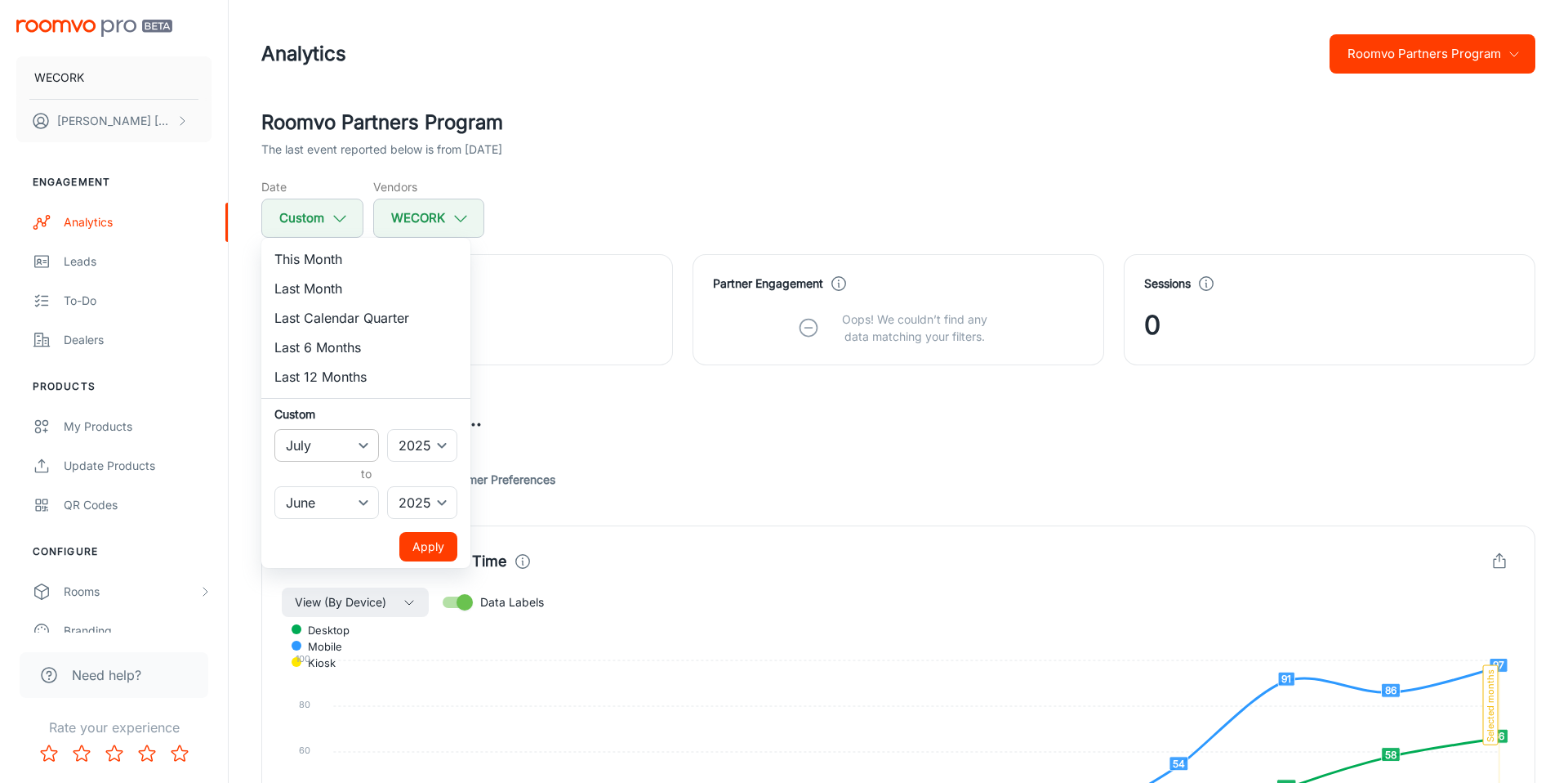
click at [357, 435] on select "January February March April May June July August September October November De…" at bounding box center [326, 445] width 105 height 33
click at [360, 444] on select "January February March April May June July August September October November De…" at bounding box center [326, 445] width 105 height 33
select select "5"
click at [274, 429] on select "January February March April May June July August September October November De…" at bounding box center [326, 445] width 105 height 33
click at [368, 507] on select "January February March April May June July August September October November De…" at bounding box center [326, 502] width 105 height 33
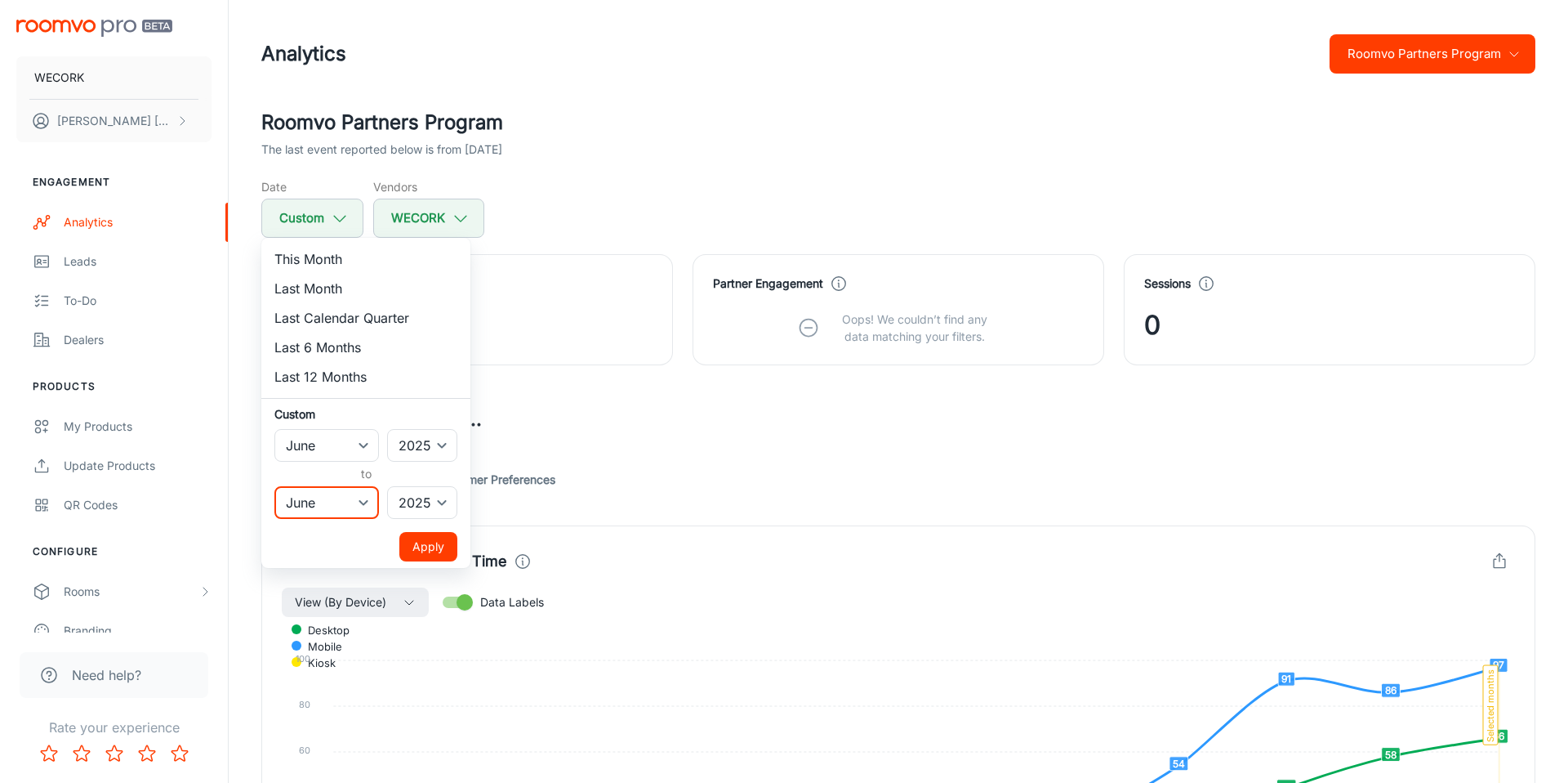
select select "6"
click at [274, 486] on select "January February March April May June July August September October November De…" at bounding box center [326, 502] width 105 height 33
click at [435, 543] on button "Apply" at bounding box center [428, 546] width 58 height 30
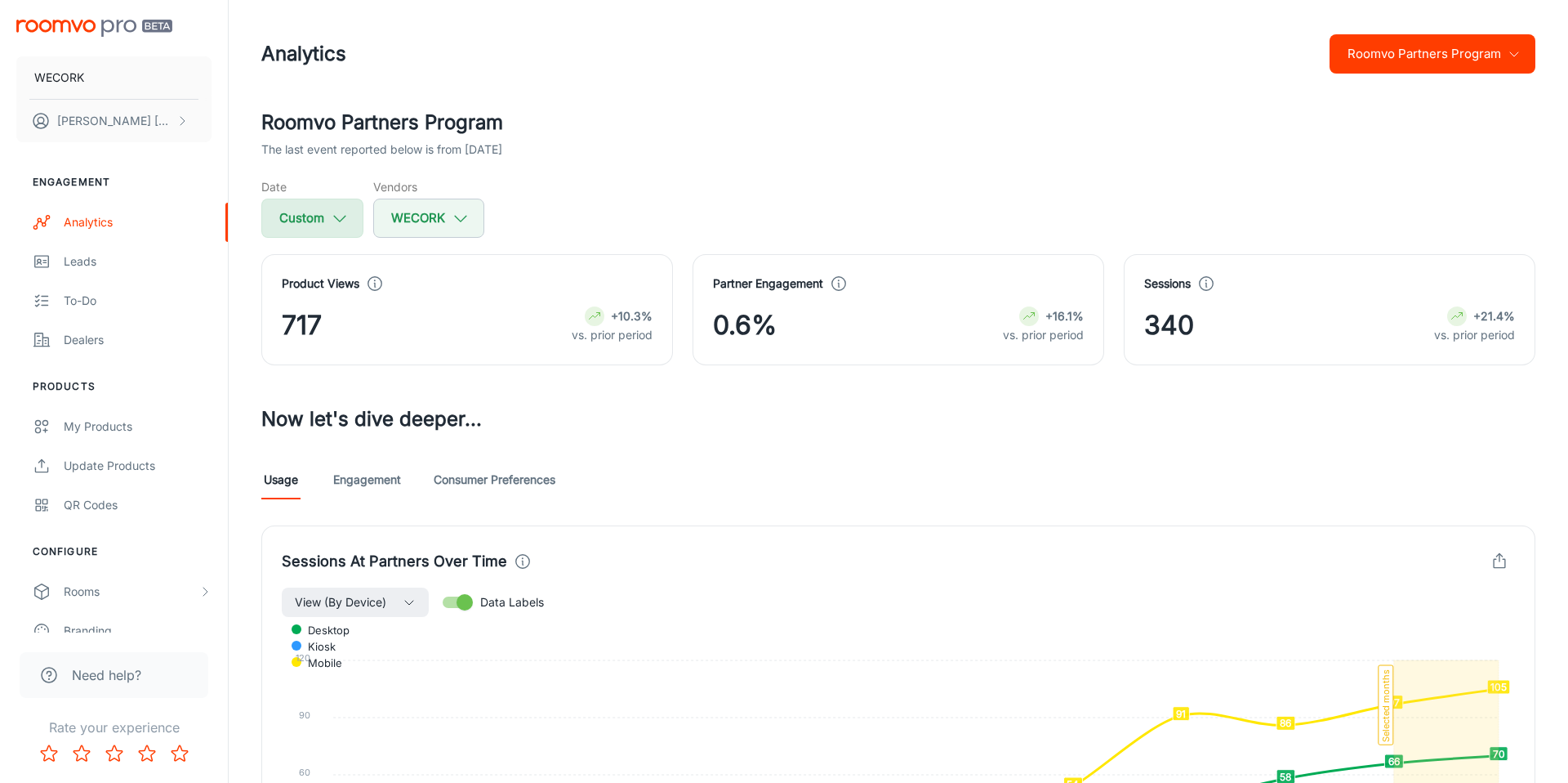
click at [335, 217] on polyline "button" at bounding box center [339, 218] width 12 height 6
select select "5"
select select "2025"
select select "6"
select select "2025"
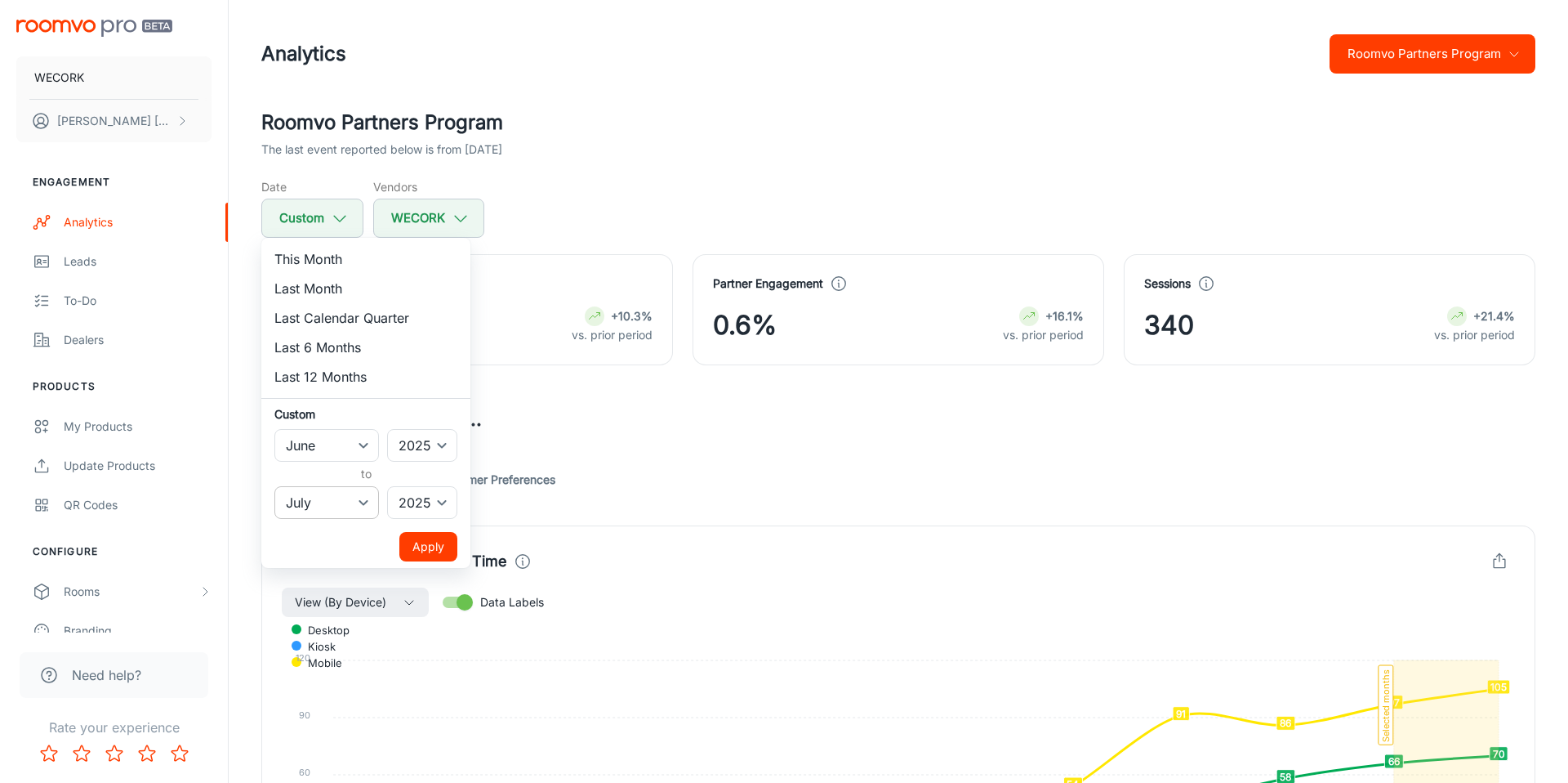
click at [327, 498] on select "January February March April May June July August September October November De…" at bounding box center [326, 502] width 105 height 33
select select "5"
click at [274, 486] on select "January February March April May June July August September October November De…" at bounding box center [326, 502] width 105 height 33
click at [436, 540] on button "Apply" at bounding box center [428, 546] width 58 height 30
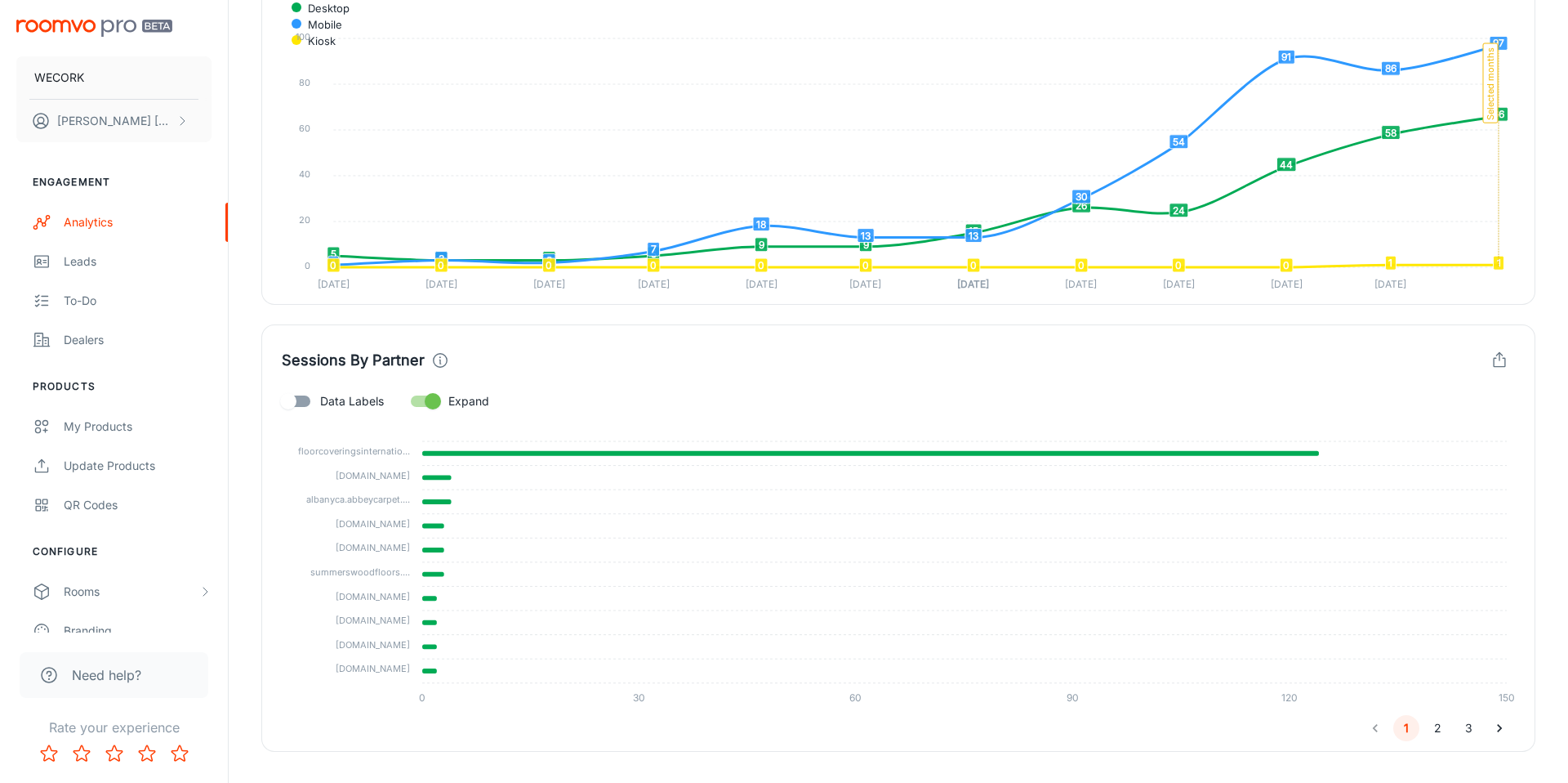
scroll to position [656, 0]
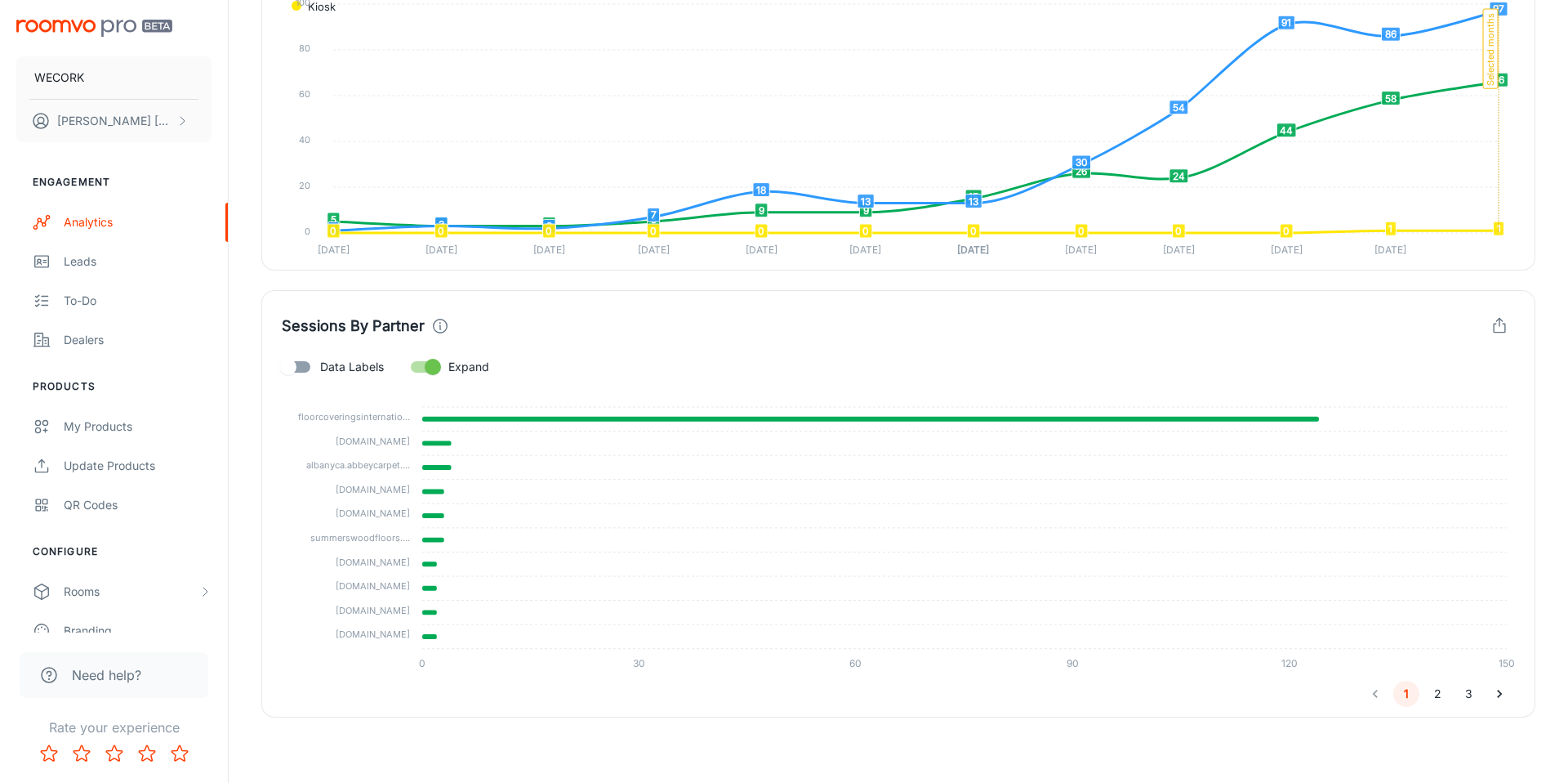
click at [1435, 692] on button "2" at bounding box center [1436, 693] width 26 height 26
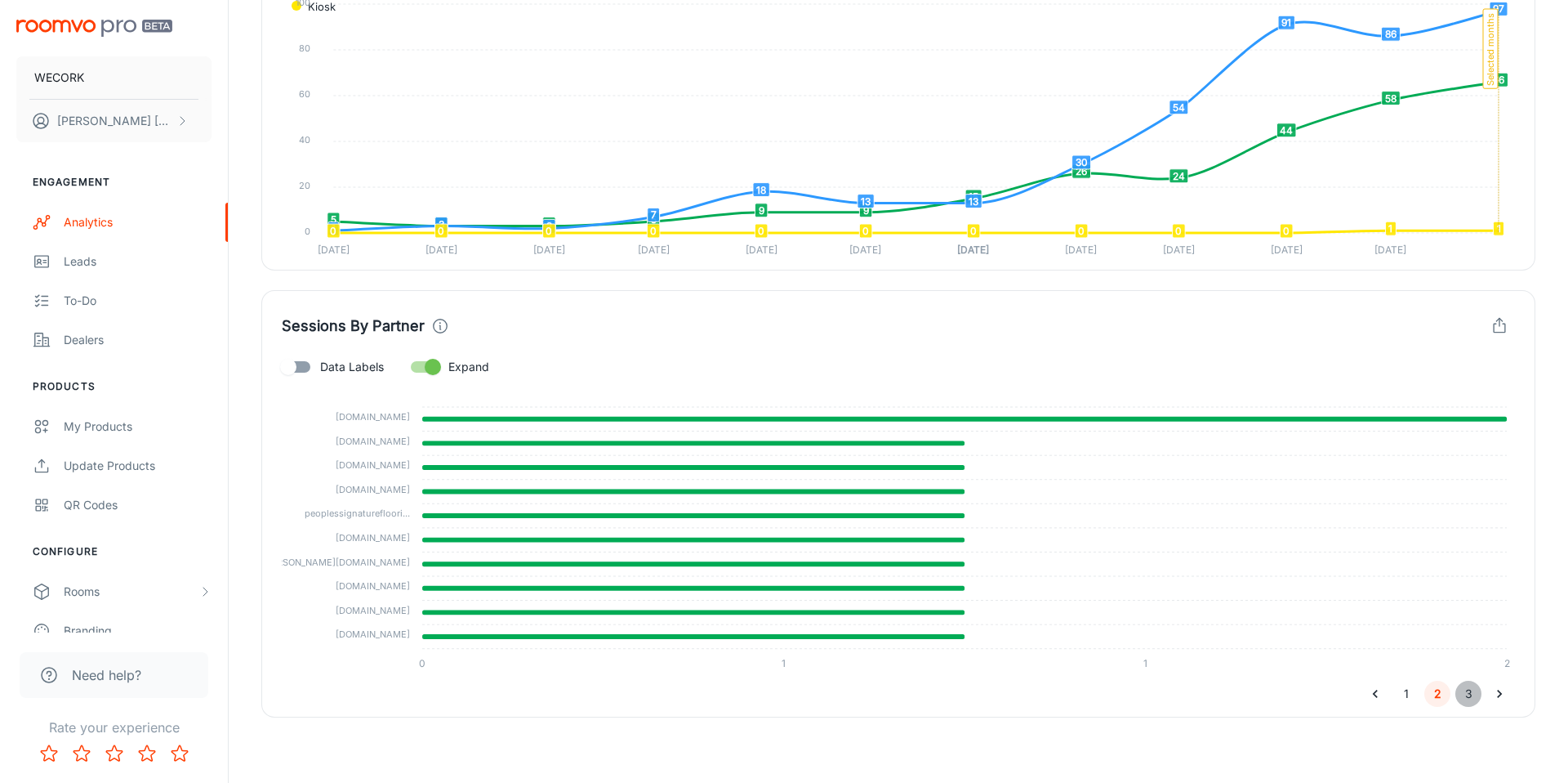
click at [1465, 693] on button "3" at bounding box center [1467, 693] width 26 height 26
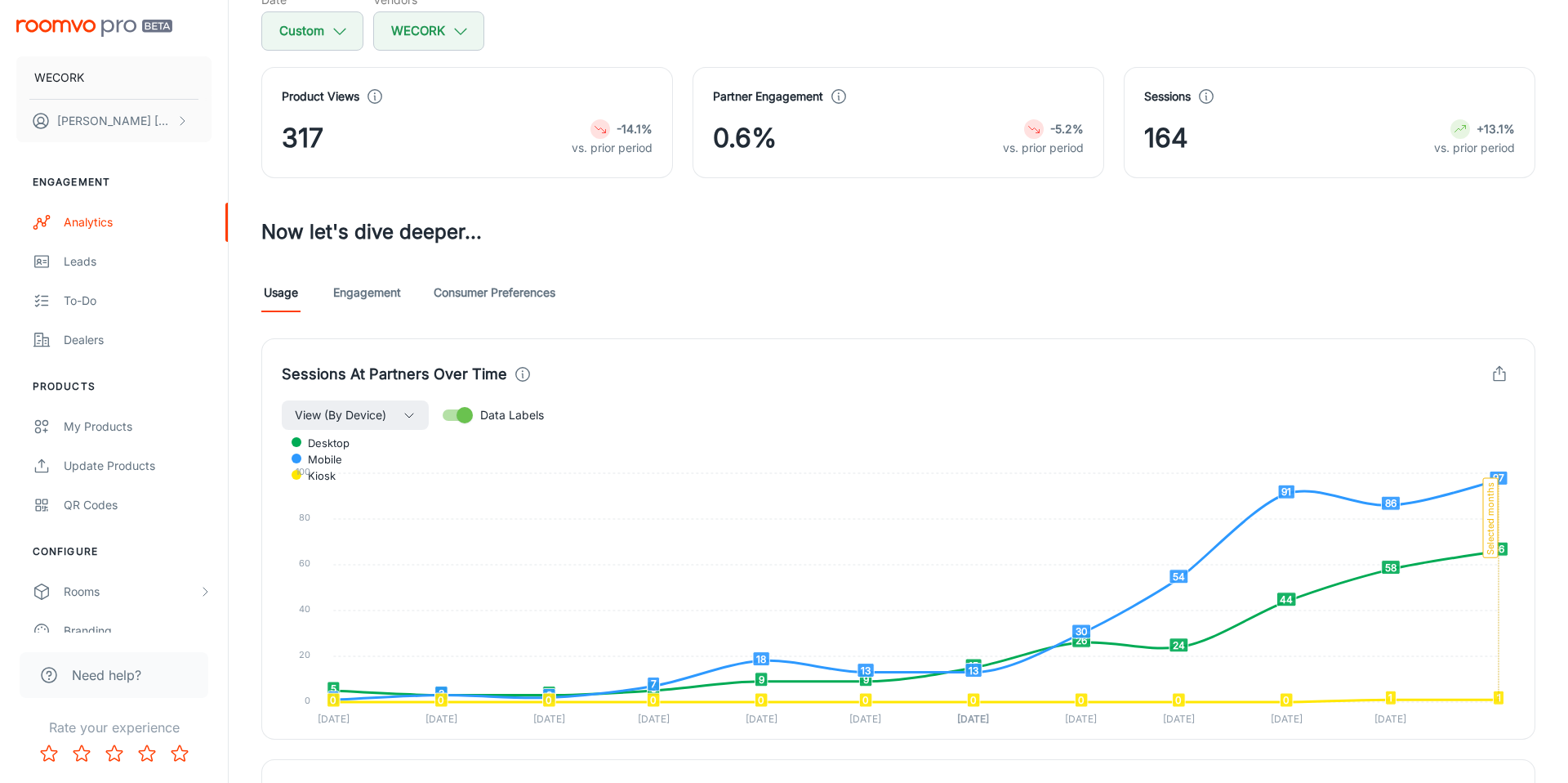
scroll to position [0, 0]
